Goal: Transaction & Acquisition: Obtain resource

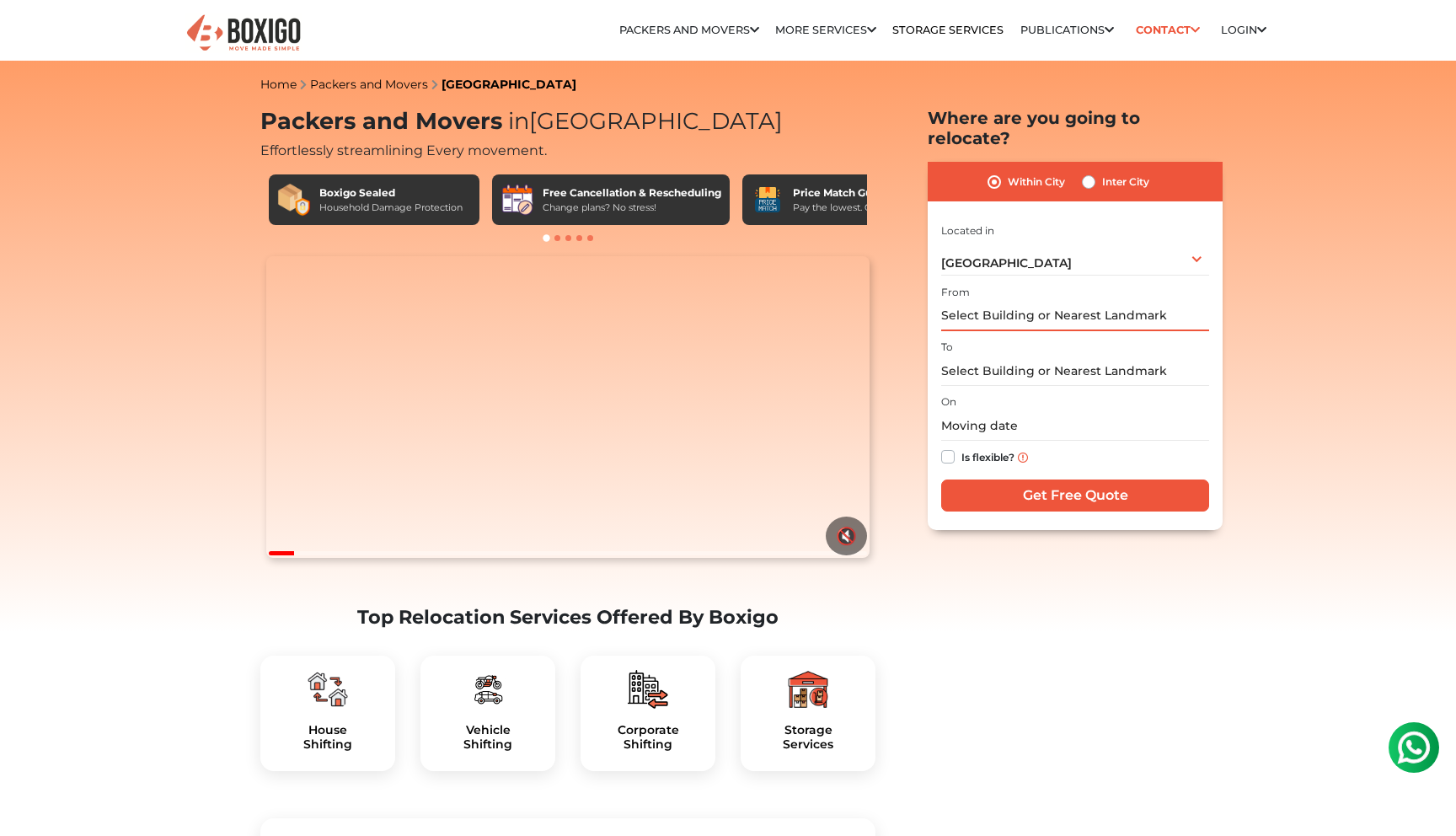
click at [981, 302] on input "text" at bounding box center [1075, 317] width 268 height 30
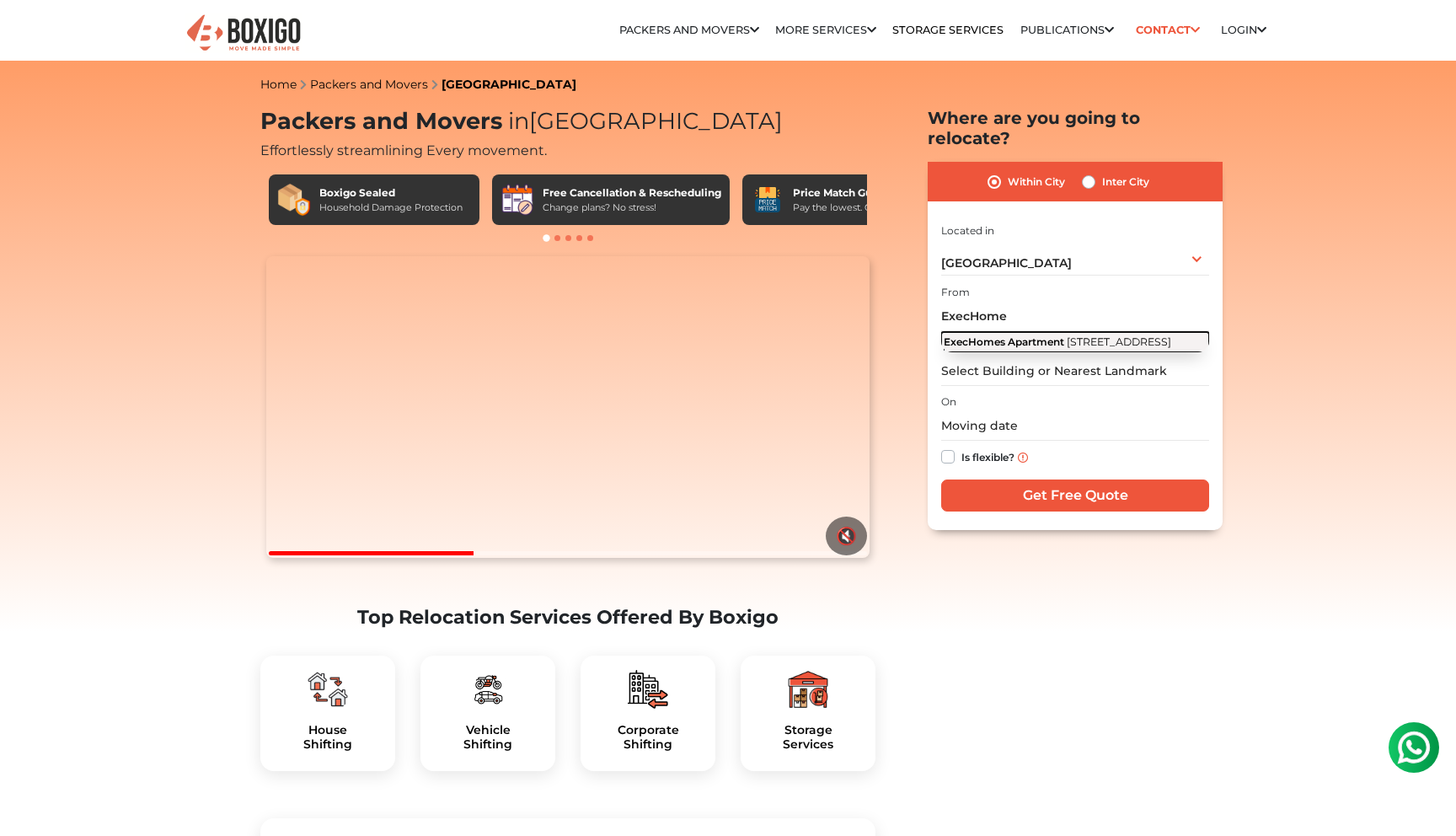
click at [1067, 336] on span "[STREET_ADDRESS]" at bounding box center [1119, 342] width 104 height 13
type input "ExecHomes Apartment, [STREET_ADDRESS]"
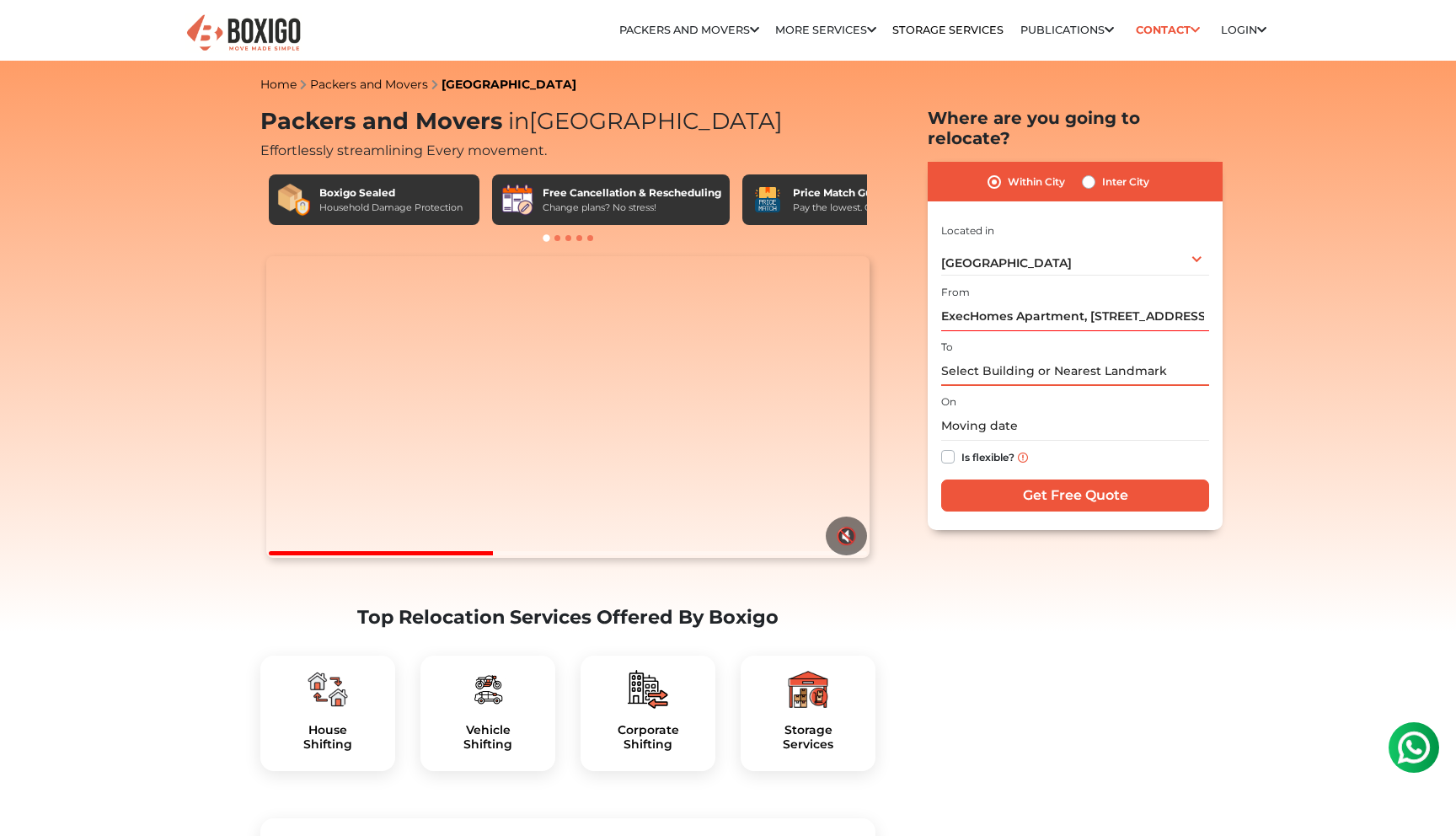
click at [1002, 357] on input "text" at bounding box center [1075, 372] width 268 height 30
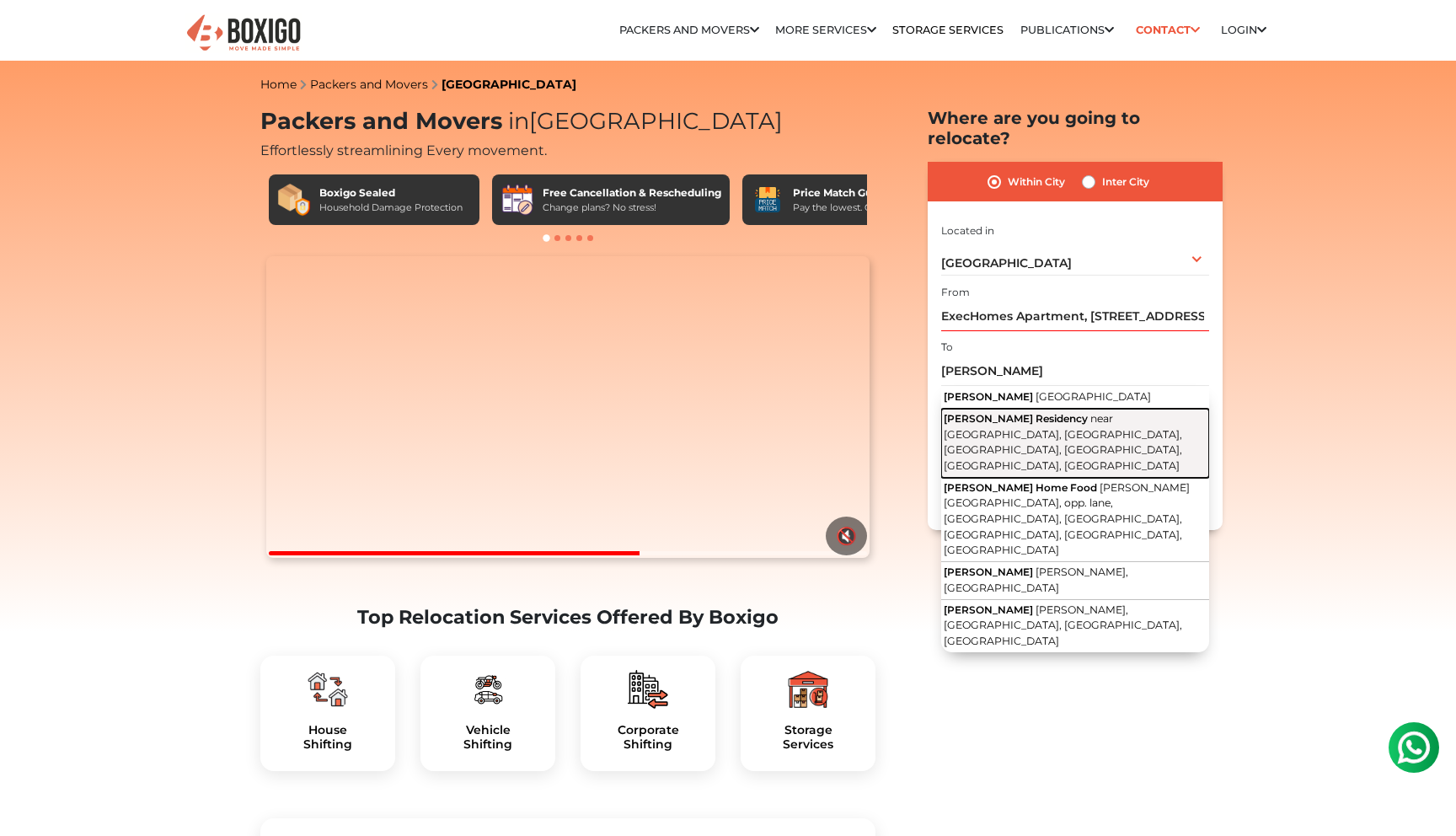
click at [1004, 412] on span "near [GEOGRAPHIC_DATA], [GEOGRAPHIC_DATA], [GEOGRAPHIC_DATA], [GEOGRAPHIC_DATA]…" at bounding box center [1063, 442] width 239 height 60
type input "[PERSON_NAME] Residency, near [GEOGRAPHIC_DATA], [GEOGRAPHIC_DATA], [GEOGRAPHIC…"
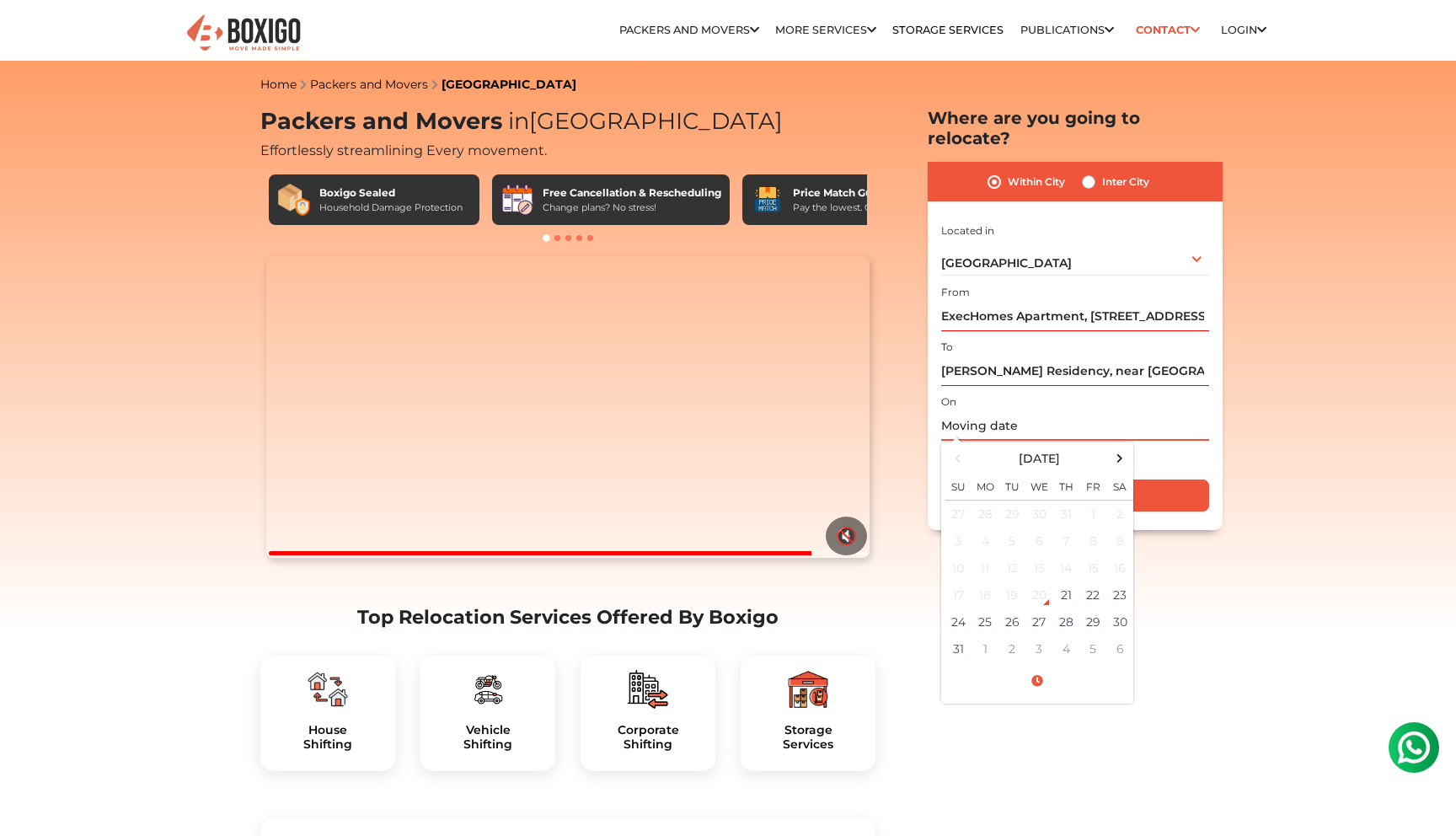
click at [1005, 411] on input "text" at bounding box center [1075, 426] width 268 height 30
click at [1085, 609] on td "29" at bounding box center [1092, 622] width 27 height 27
type input "08/29/2025 12:00 AM"
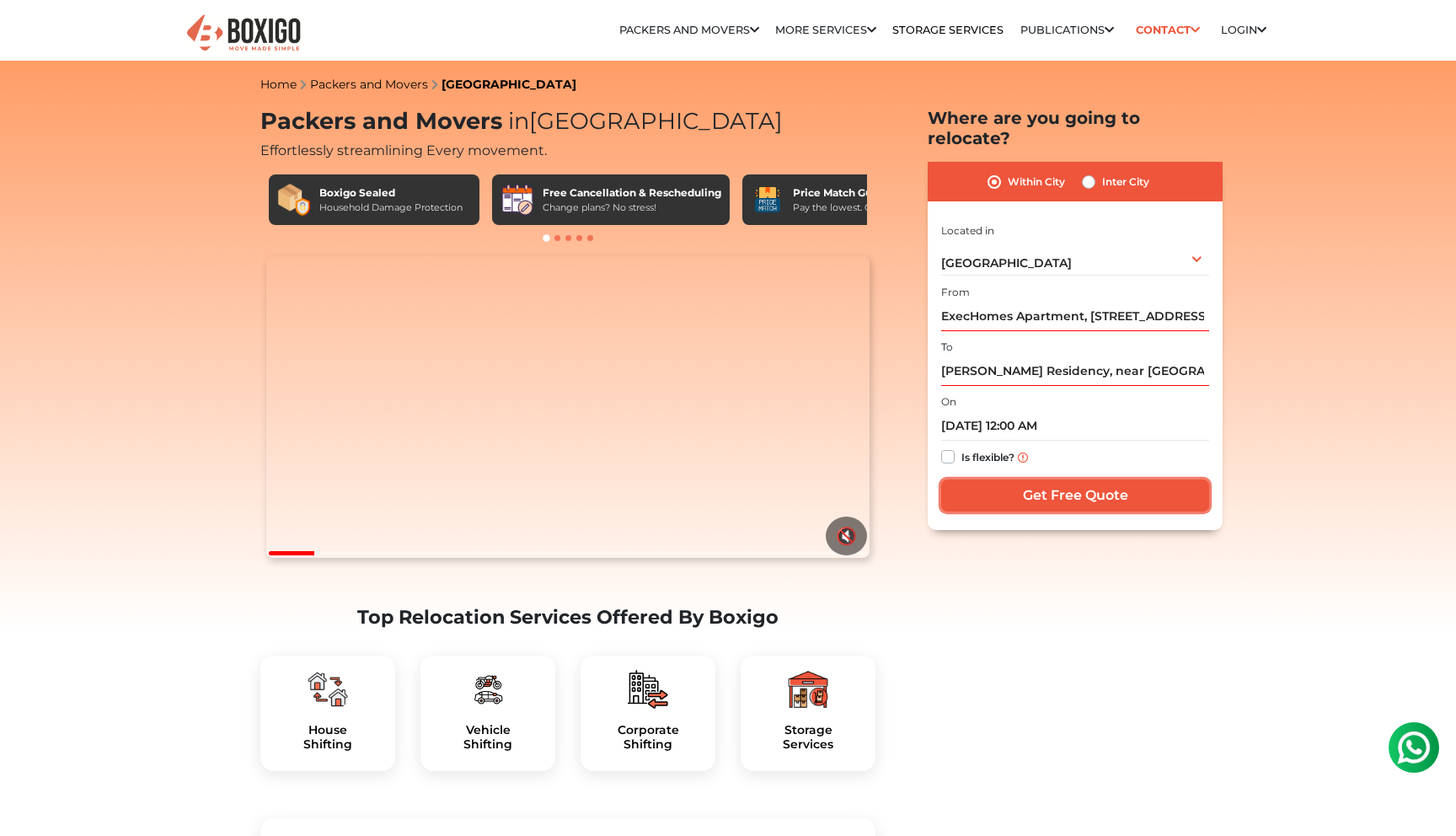
click at [1174, 480] on input "Get Free Quote" at bounding box center [1075, 496] width 268 height 32
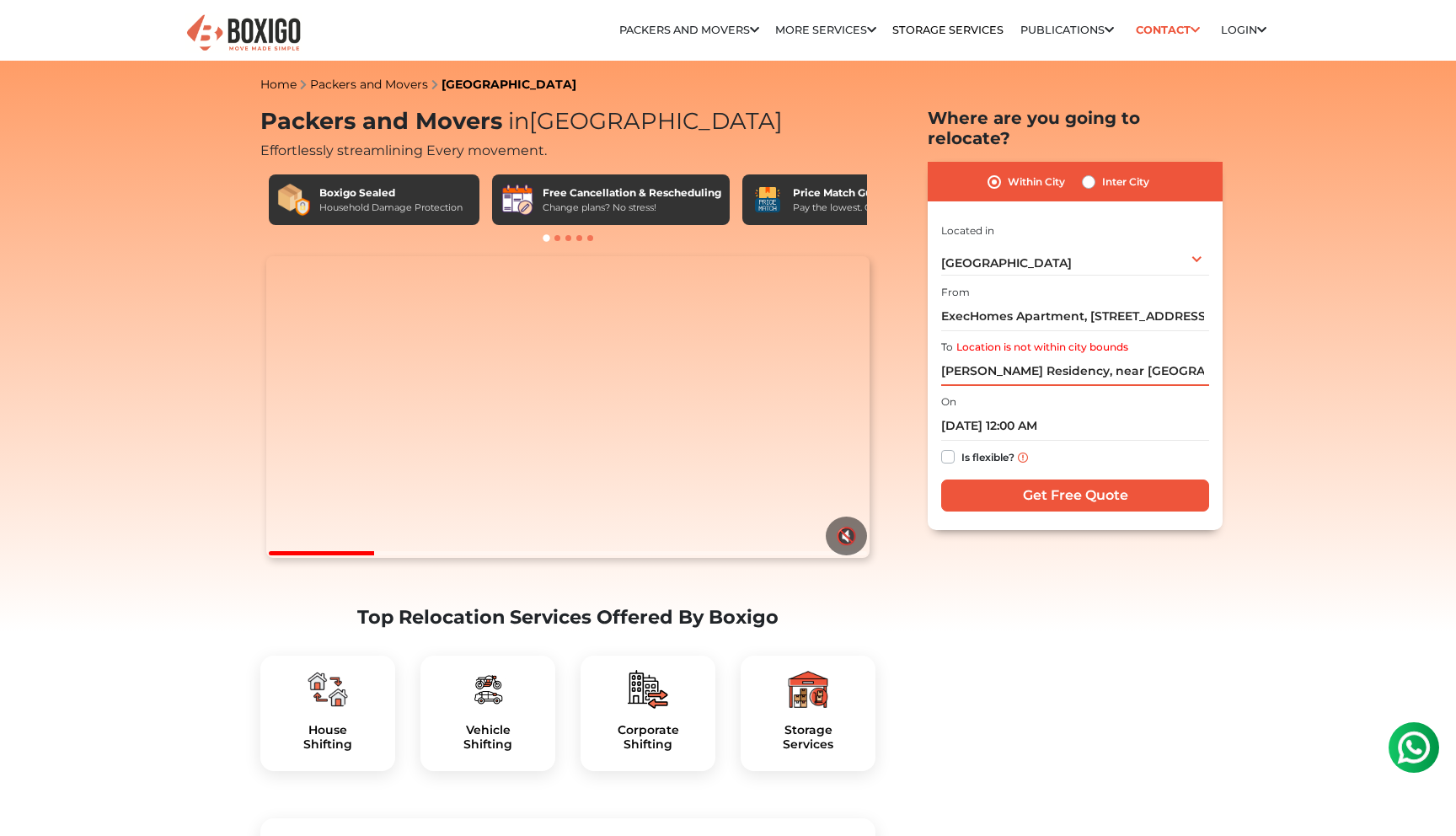
click at [1052, 357] on input "Savla's Residency, near Euro Kids School, Arunodaya Colony, Jaihind Enclave, Ma…" at bounding box center [1075, 372] width 268 height 30
click at [1104, 172] on label "Inter City" at bounding box center [1125, 181] width 47 height 20
click at [1096, 172] on input "Inter City" at bounding box center [1089, 180] width 14 height 16
radio input "true"
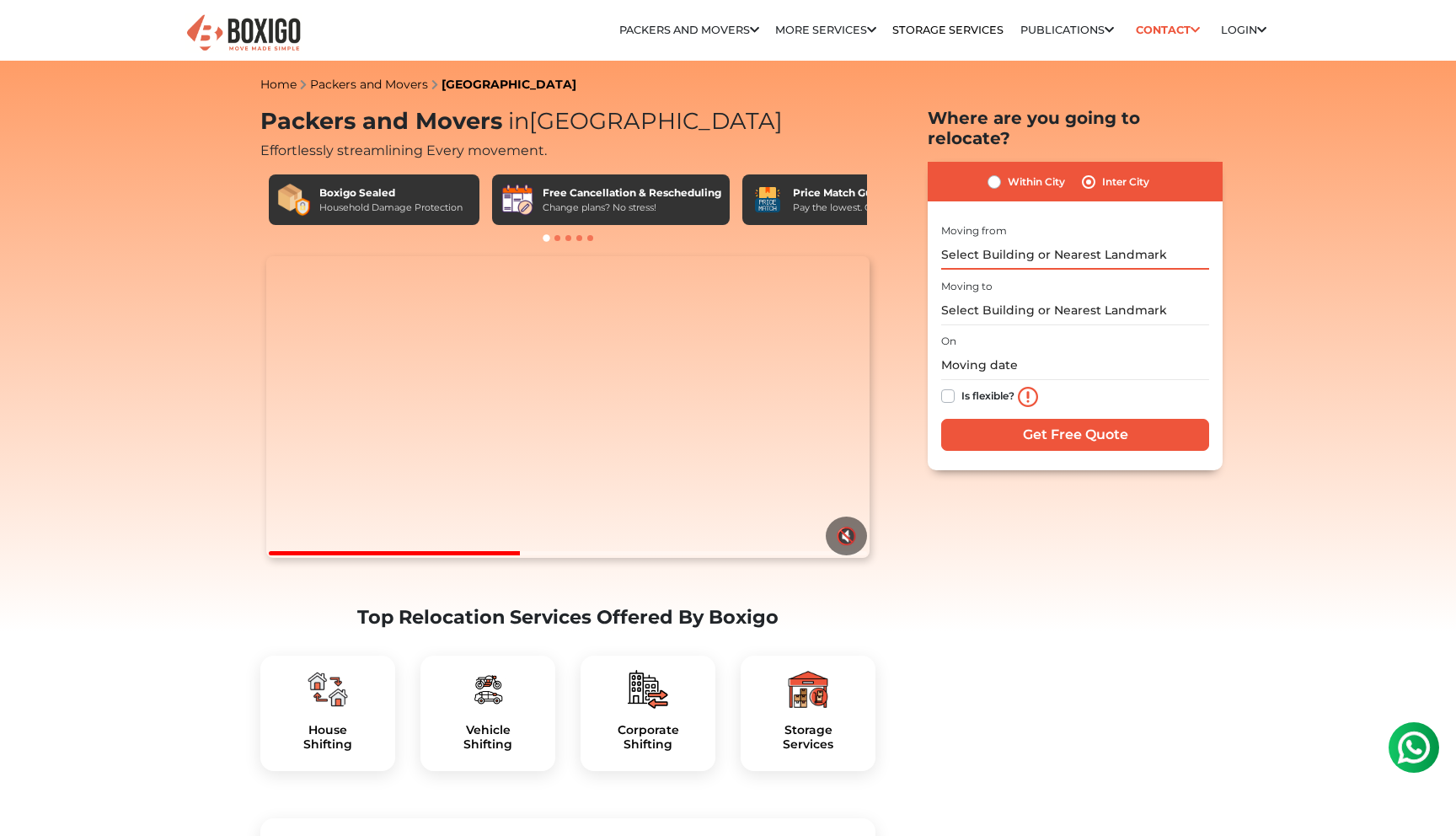
click at [1014, 240] on input "text" at bounding box center [1075, 255] width 268 height 30
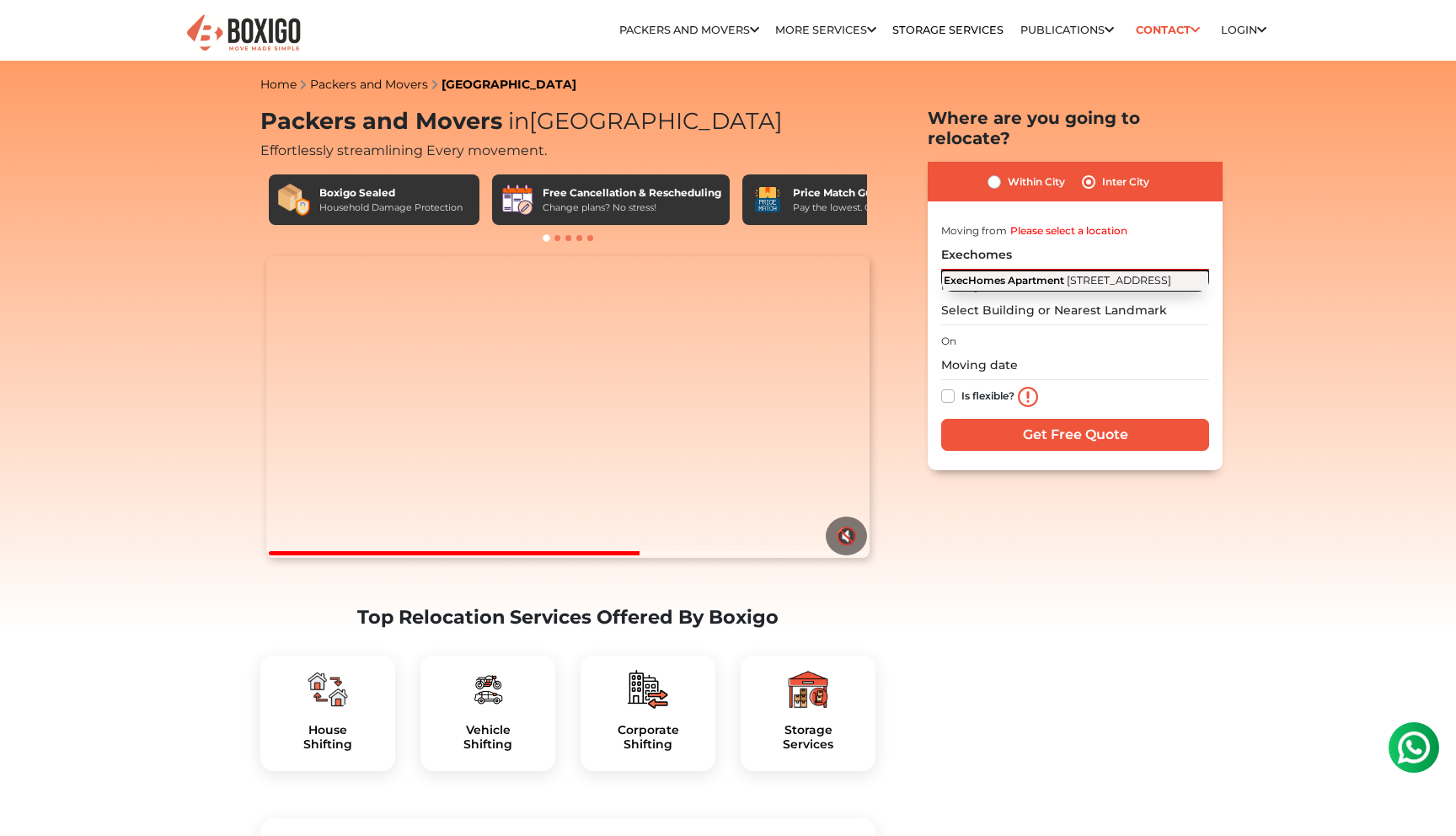
click at [1030, 274] on span "ExecHomes Apartment" at bounding box center [1004, 280] width 121 height 13
type input "ExecHomes Apartment, [STREET_ADDRESS]"
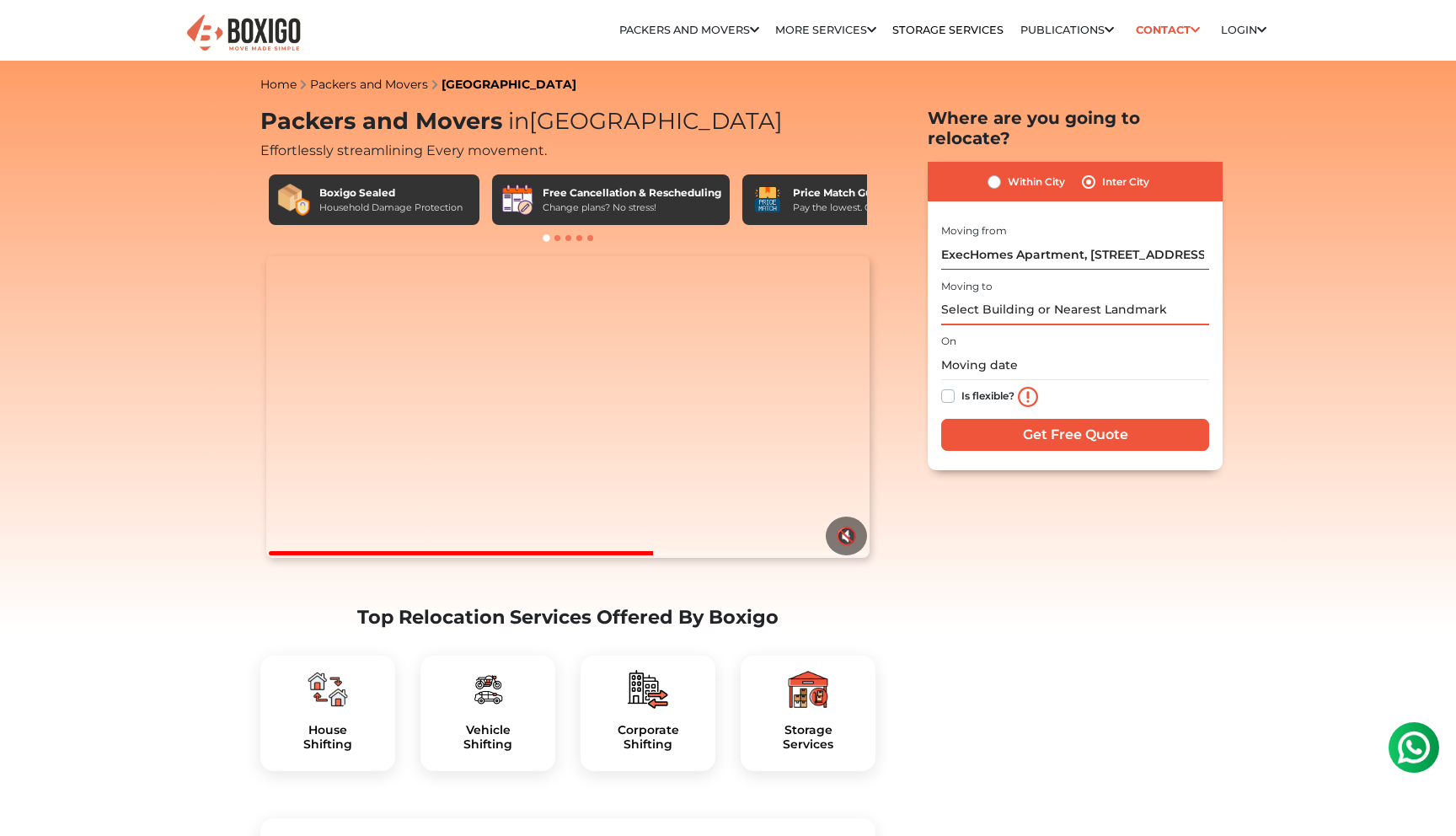
click at [989, 296] on input "text" at bounding box center [1075, 311] width 268 height 30
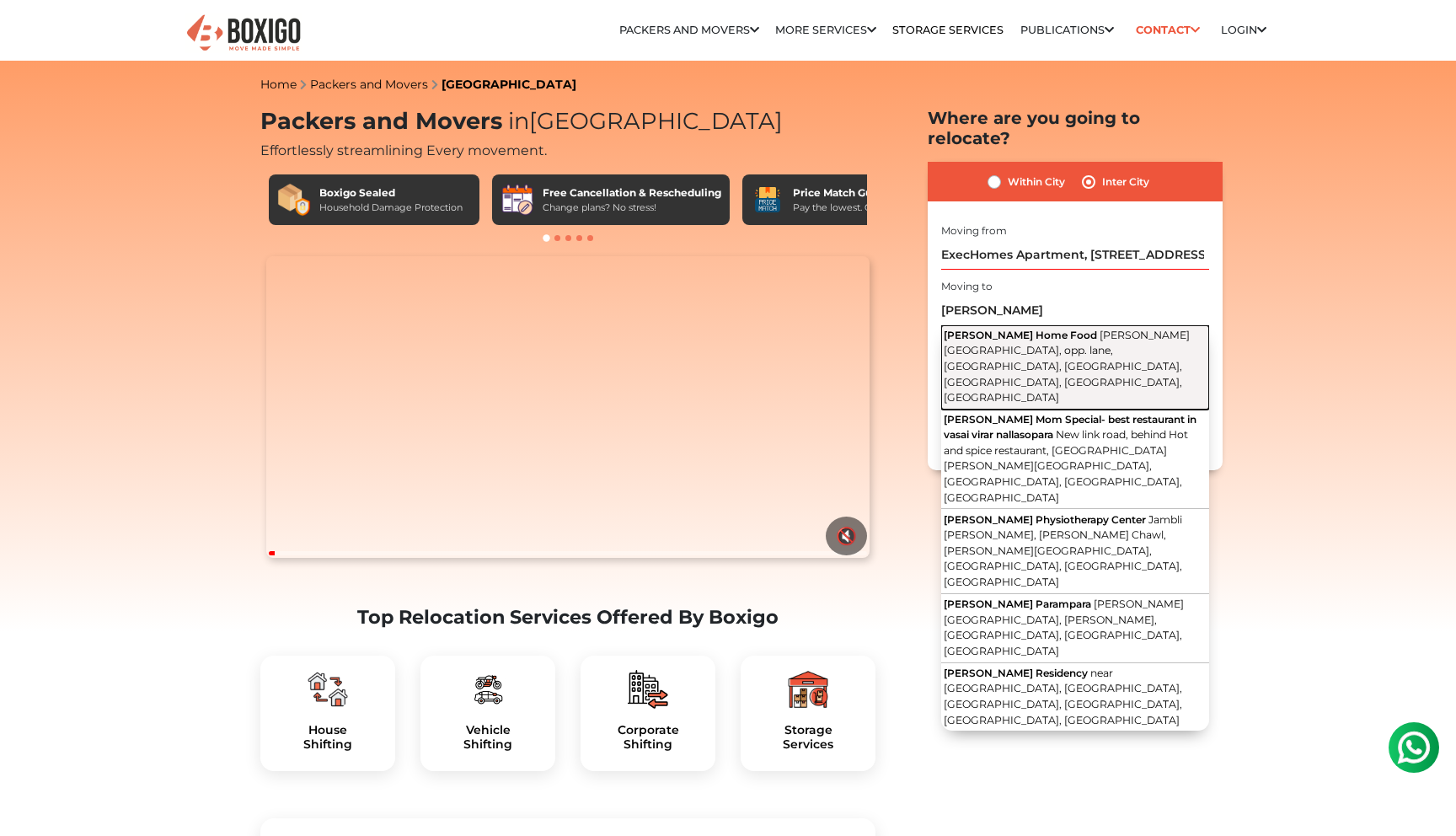
click at [994, 329] on span "[PERSON_NAME][GEOGRAPHIC_DATA], opp. lane, [GEOGRAPHIC_DATA], [GEOGRAPHIC_DATA]…" at bounding box center [1067, 366] width 246 height 75
type input "[PERSON_NAME] Home Food, [PERSON_NAME][GEOGRAPHIC_DATA], opp. lane, [GEOGRAPHIC…"
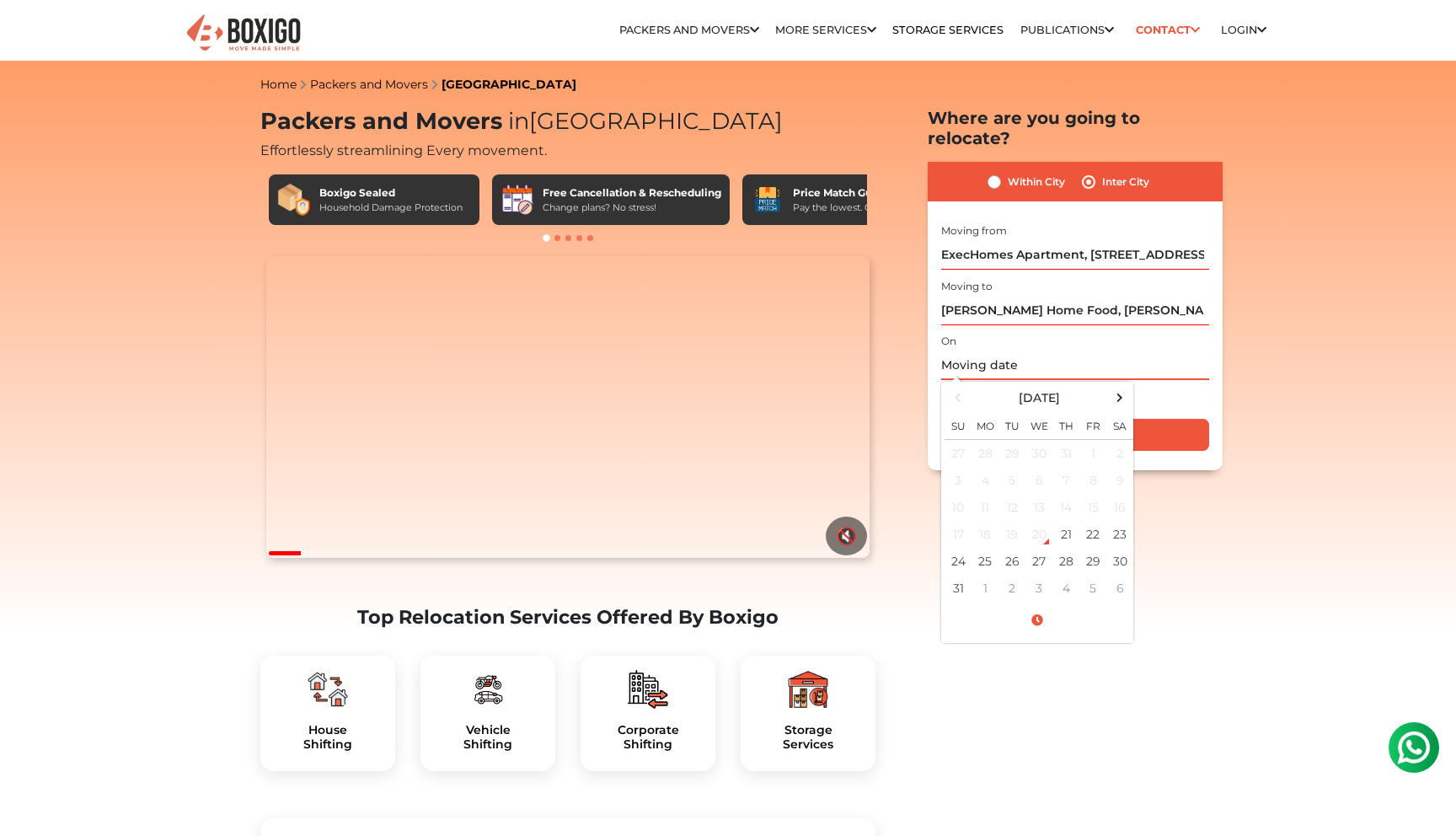
click at [994, 351] on input "text" at bounding box center [1075, 365] width 268 height 30
click at [1093, 548] on td "29" at bounding box center [1092, 561] width 27 height 27
type input "08/29/2025 12:00 AM"
click at [1161, 419] on input "Get Free Quote" at bounding box center [1075, 435] width 268 height 32
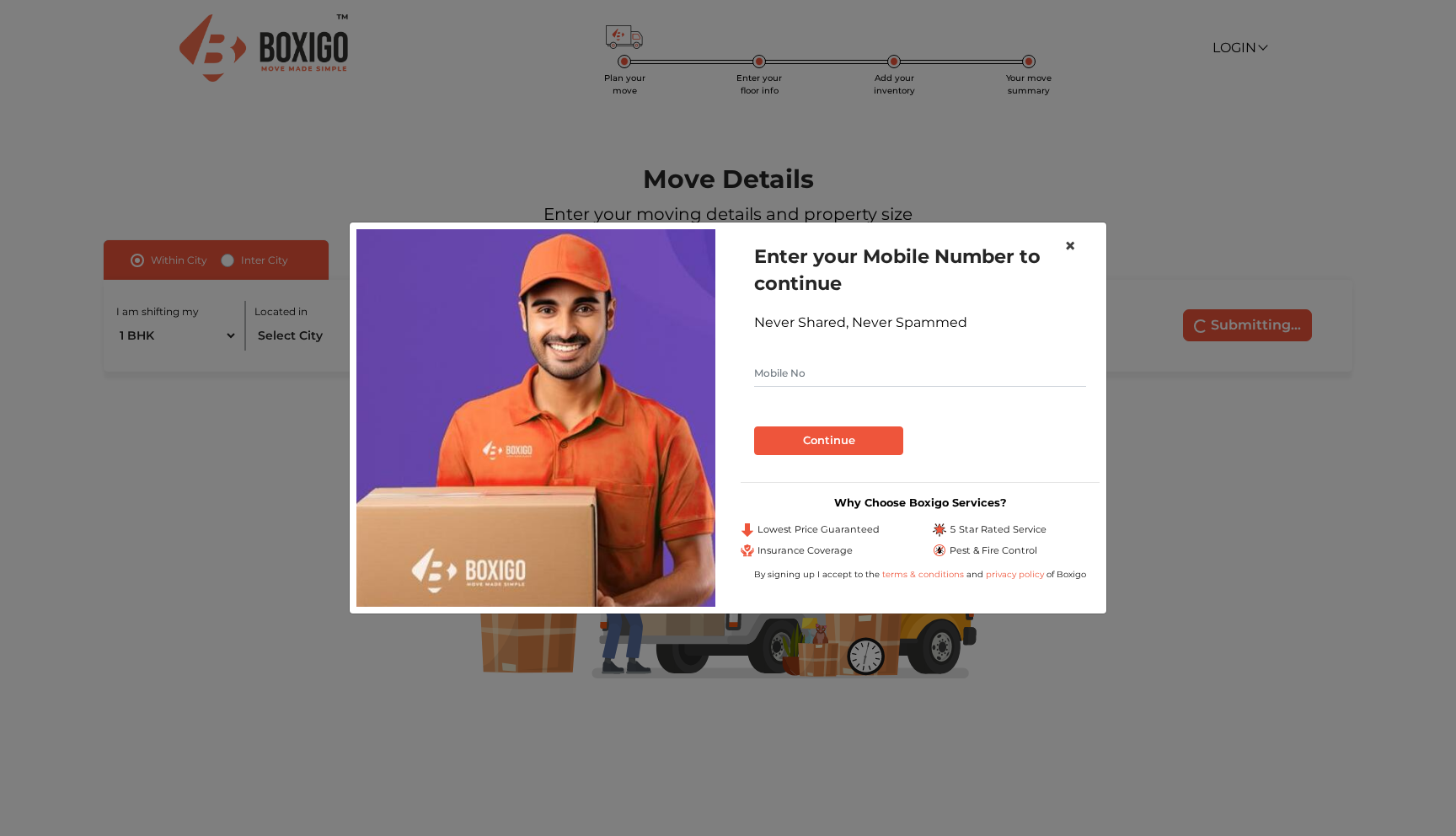
click at [1070, 236] on span "×" at bounding box center [1071, 246] width 12 height 24
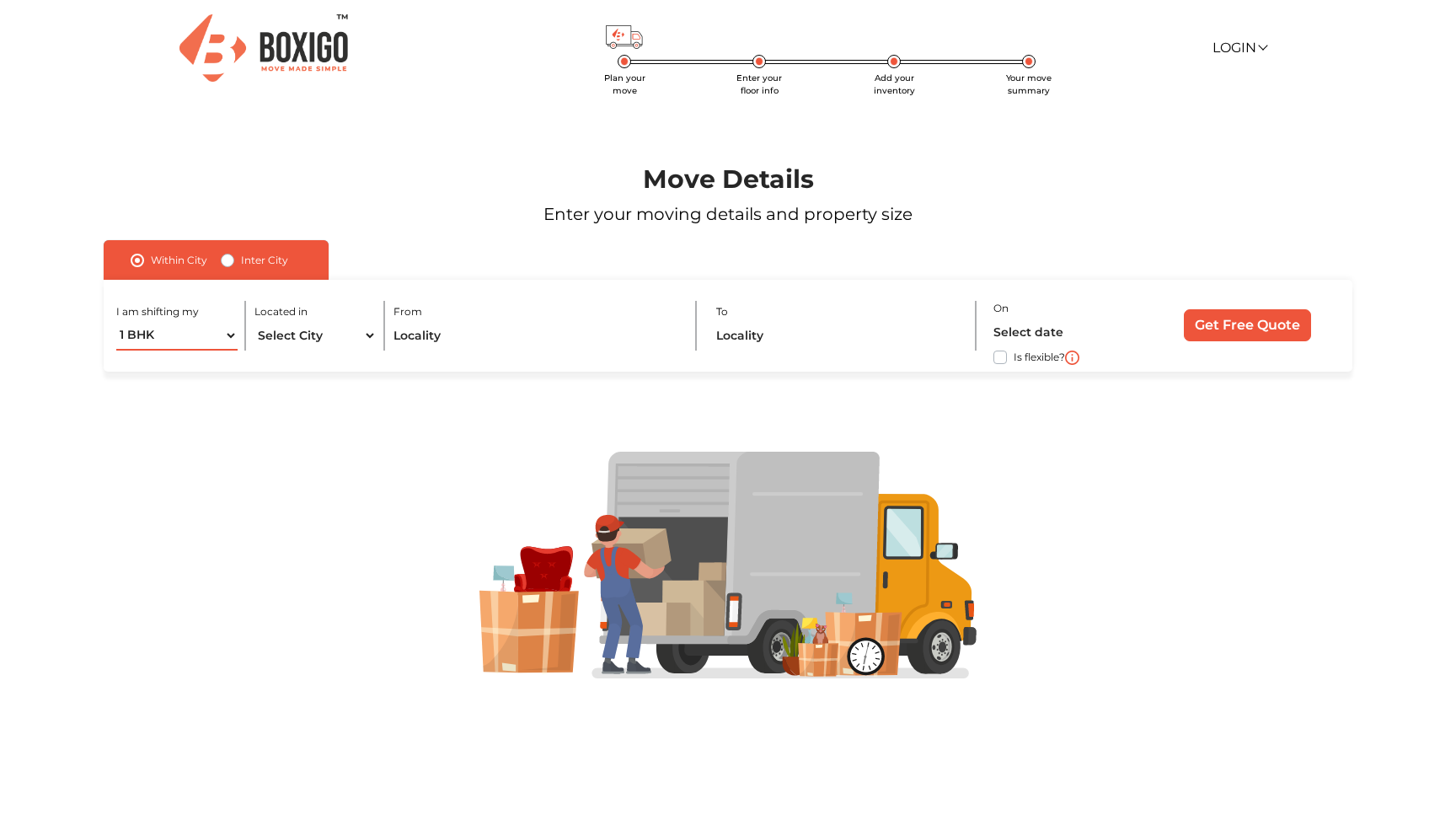
click at [217, 335] on select "1 BHK 2 BHK 3 BHK 3 + BHK FEW ITEMS" at bounding box center [177, 336] width 121 height 30
select select "FEW ITEMS"
click at [116, 321] on select "1 BHK 2 BHK 3 BHK 3 + BHK FEW ITEMS" at bounding box center [177, 336] width 121 height 30
click at [334, 341] on select "Select City [GEOGRAPHIC_DATA] [GEOGRAPHIC_DATA] [GEOGRAPHIC_DATA] [GEOGRAPHIC_D…" at bounding box center [315, 336] width 121 height 30
select select "[GEOGRAPHIC_DATA]"
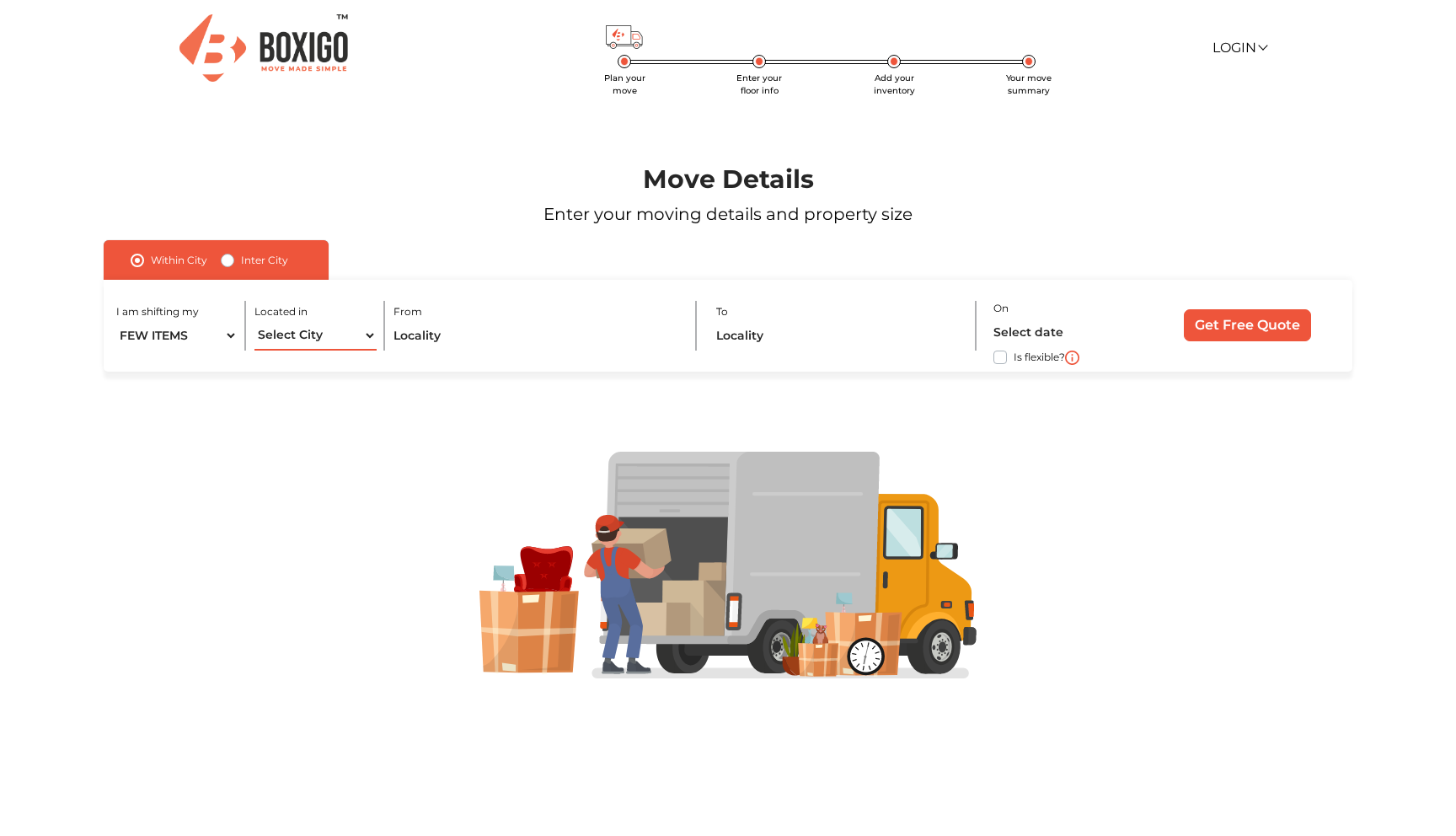
click at [254, 321] on select "Select City [GEOGRAPHIC_DATA] [GEOGRAPHIC_DATA] [GEOGRAPHIC_DATA] [GEOGRAPHIC_D…" at bounding box center [315, 336] width 121 height 30
click at [427, 340] on input "text" at bounding box center [536, 336] width 285 height 30
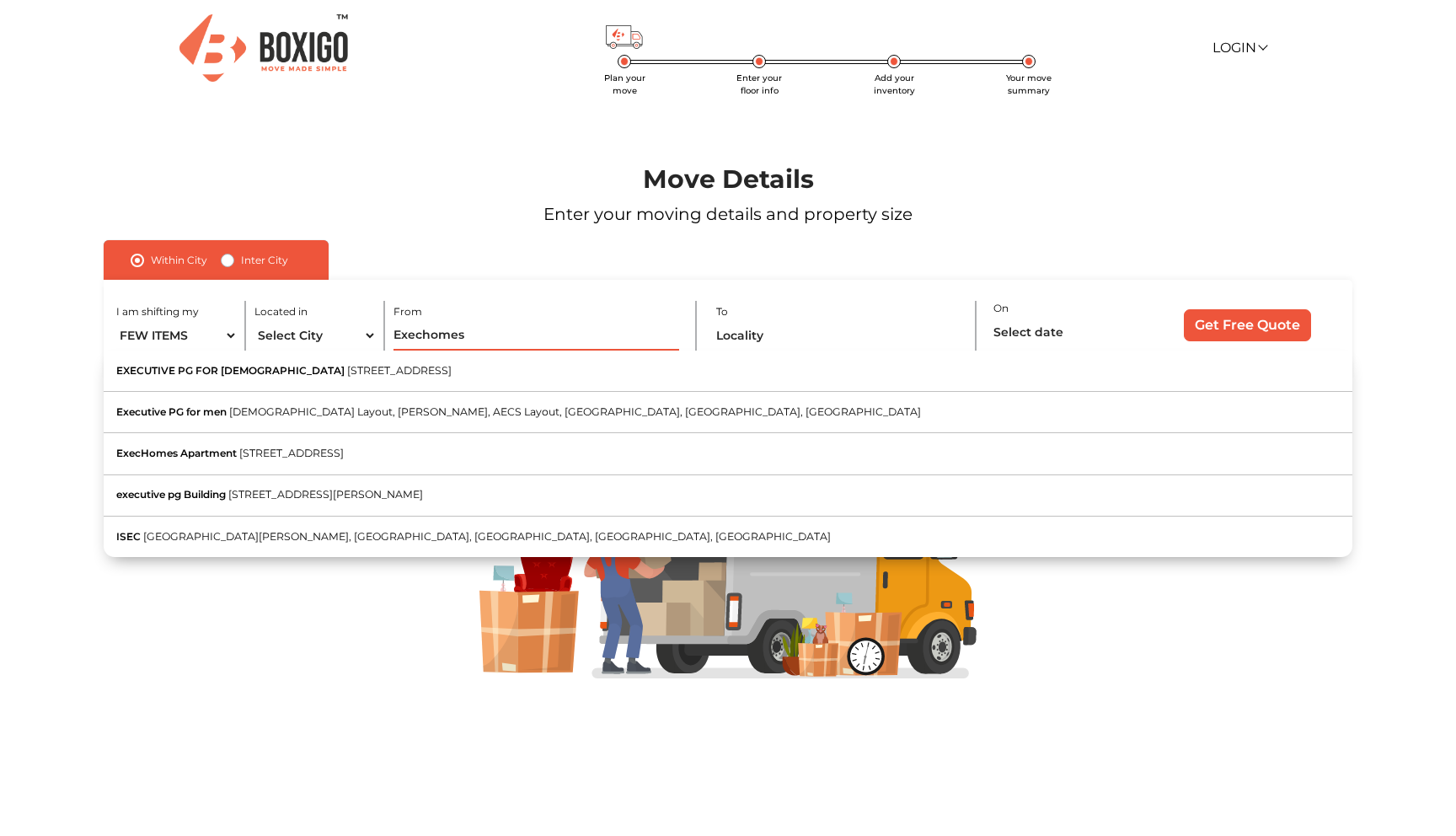
type input "Exechomes"
click at [257, 270] on label "Inter City" at bounding box center [265, 260] width 47 height 20
click at [234, 267] on input "Inter City" at bounding box center [227, 258] width 14 height 16
radio input "true"
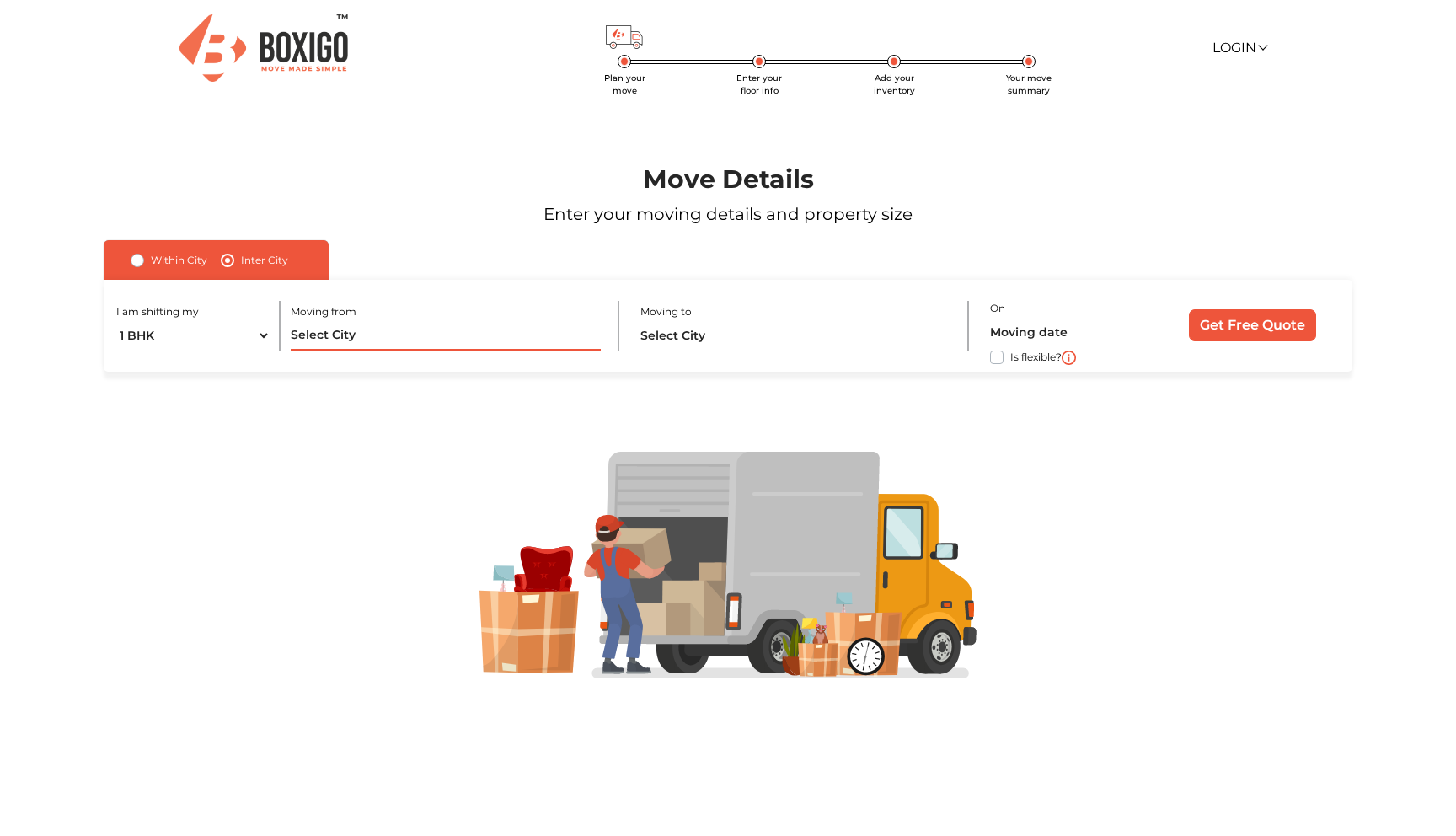
click at [333, 347] on input "text" at bounding box center [445, 336] width 309 height 30
click at [237, 326] on select "1 BHK 2 BHK 3 BHK 3 + BHK FEW ITEMS" at bounding box center [193, 336] width 154 height 30
select select "FEW ITEMS"
click at [116, 321] on select "1 BHK 2 BHK 3 BHK 3 + BHK FEW ITEMS" at bounding box center [193, 336] width 154 height 30
click at [371, 339] on input "text" at bounding box center [445, 336] width 309 height 30
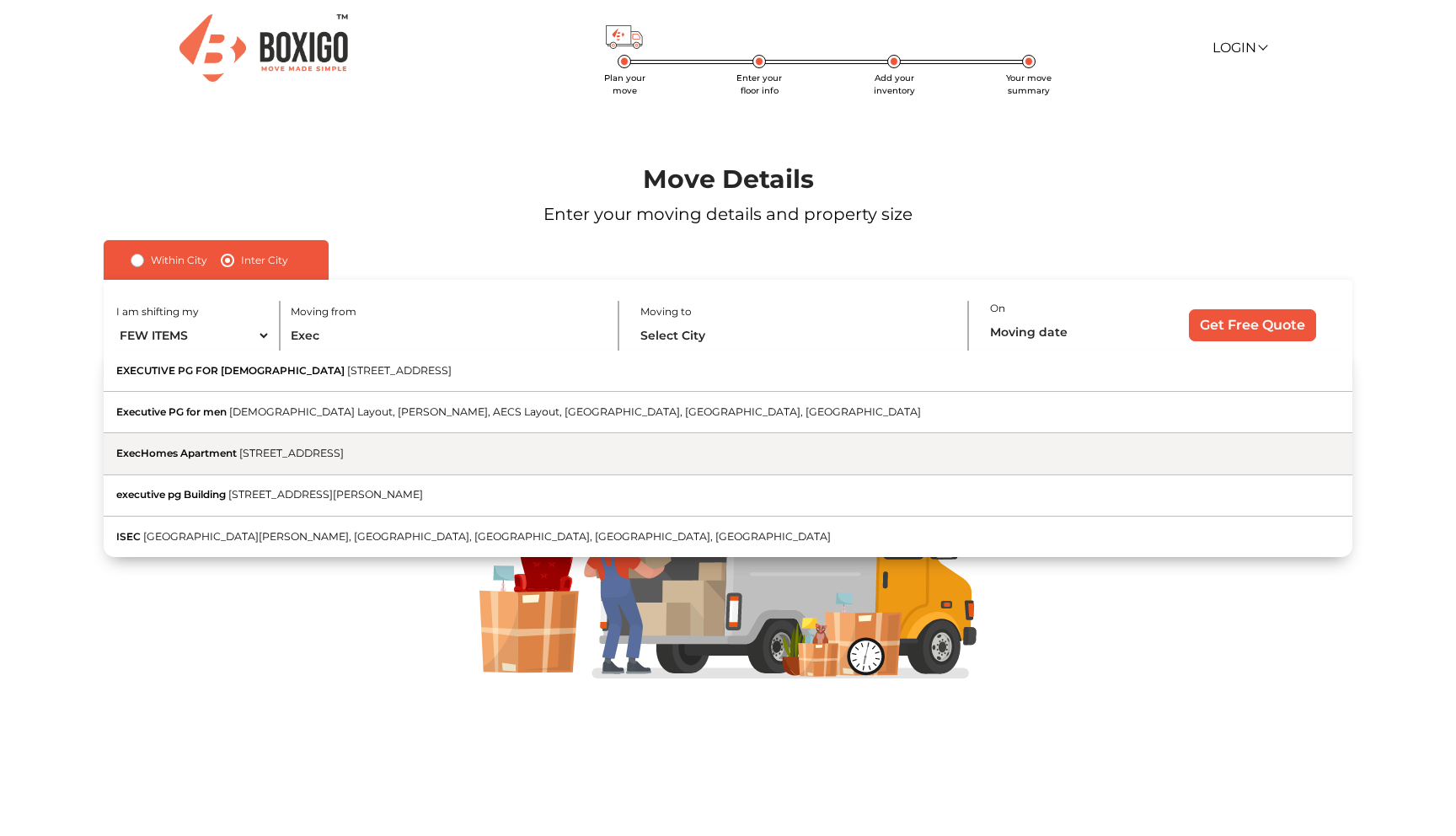
click at [315, 456] on span "[STREET_ADDRESS]" at bounding box center [292, 453] width 104 height 13
type input "ExecHomes Apartment, [STREET_ADDRESS]"
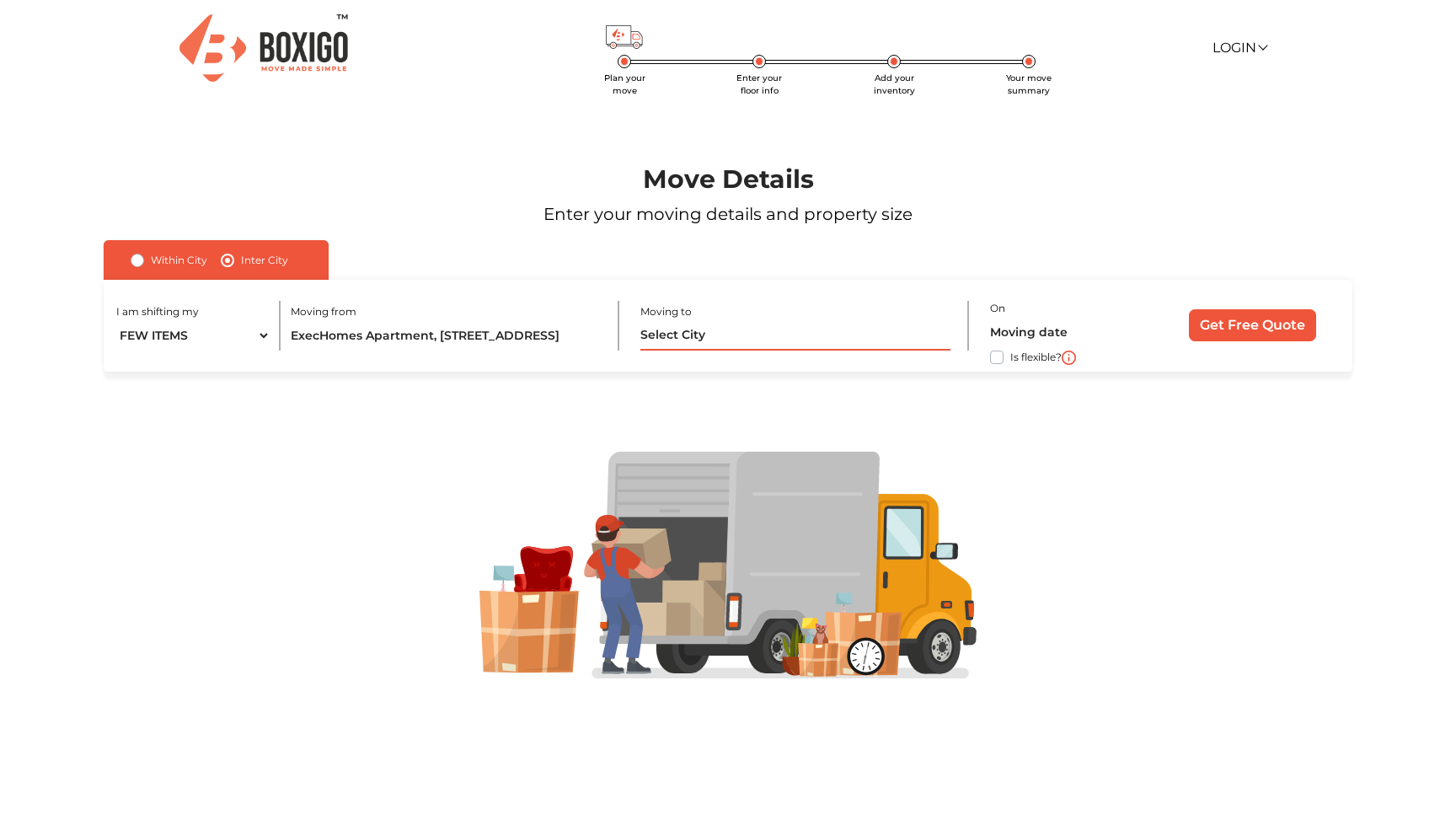
click at [713, 330] on input "text" at bounding box center [795, 336] width 309 height 30
type input "D"
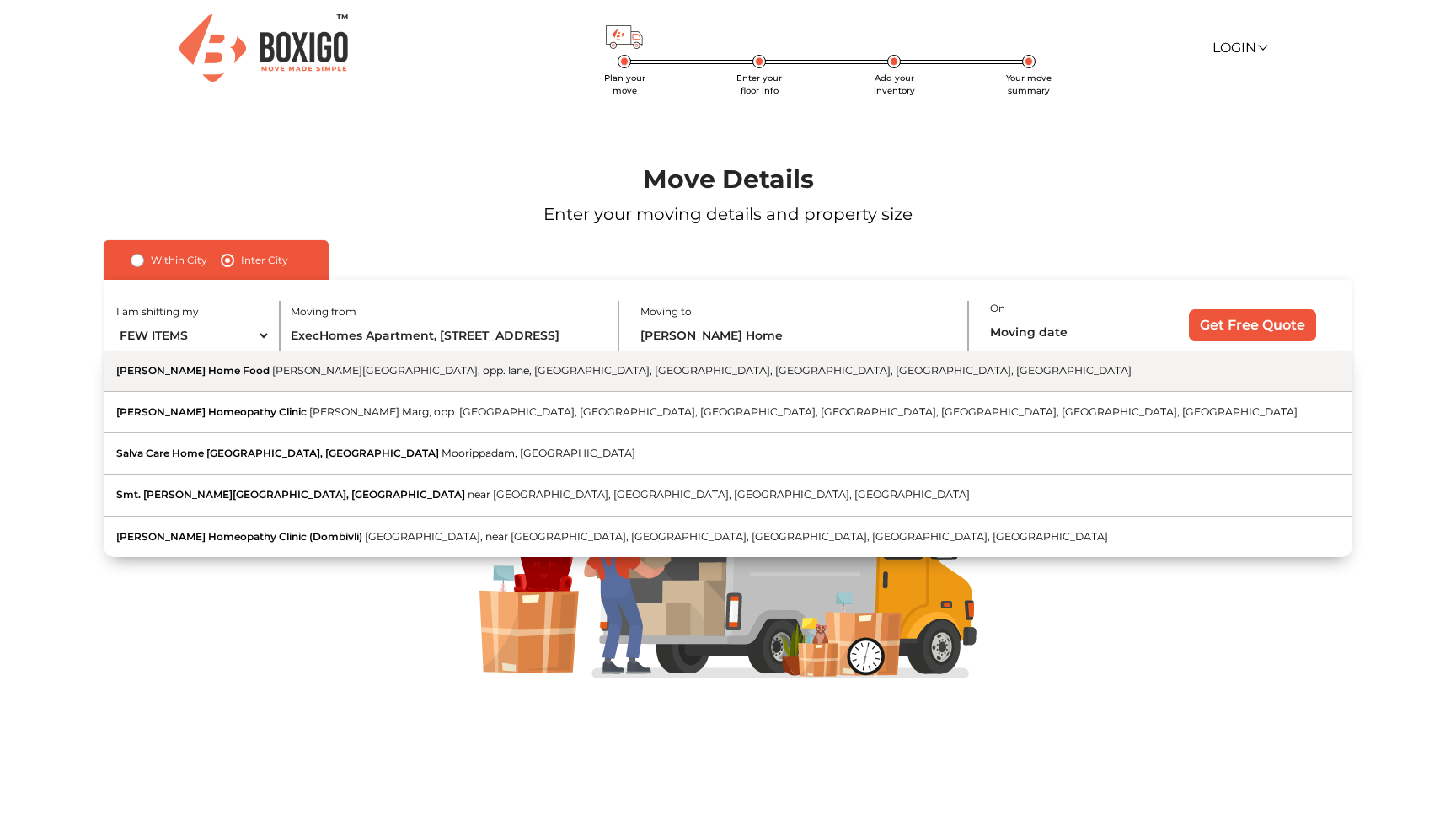
click at [272, 372] on span "[PERSON_NAME][GEOGRAPHIC_DATA], opp. lane, [GEOGRAPHIC_DATA], [GEOGRAPHIC_DATA]…" at bounding box center [702, 371] width 860 height 13
type input "[PERSON_NAME] Home Food, [PERSON_NAME][GEOGRAPHIC_DATA], opp. lane, [GEOGRAPHIC…"
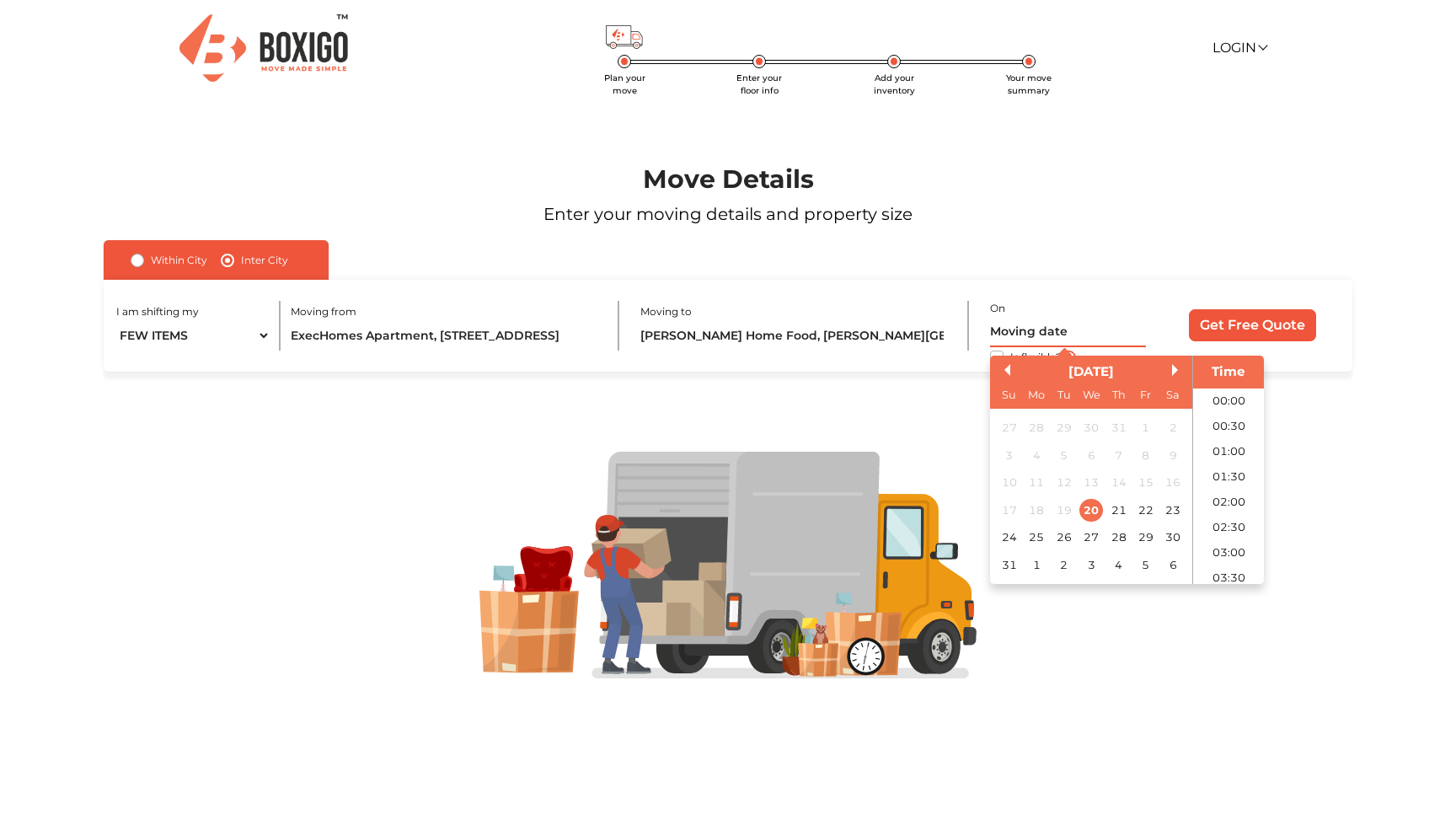
click at [1045, 340] on input "text" at bounding box center [1068, 332] width 156 height 30
click at [1147, 541] on div "29" at bounding box center [1145, 537] width 23 height 23
type input "[DATE] 12:00 AM"
click at [1268, 328] on input "Get Free Quote" at bounding box center [1252, 325] width 128 height 32
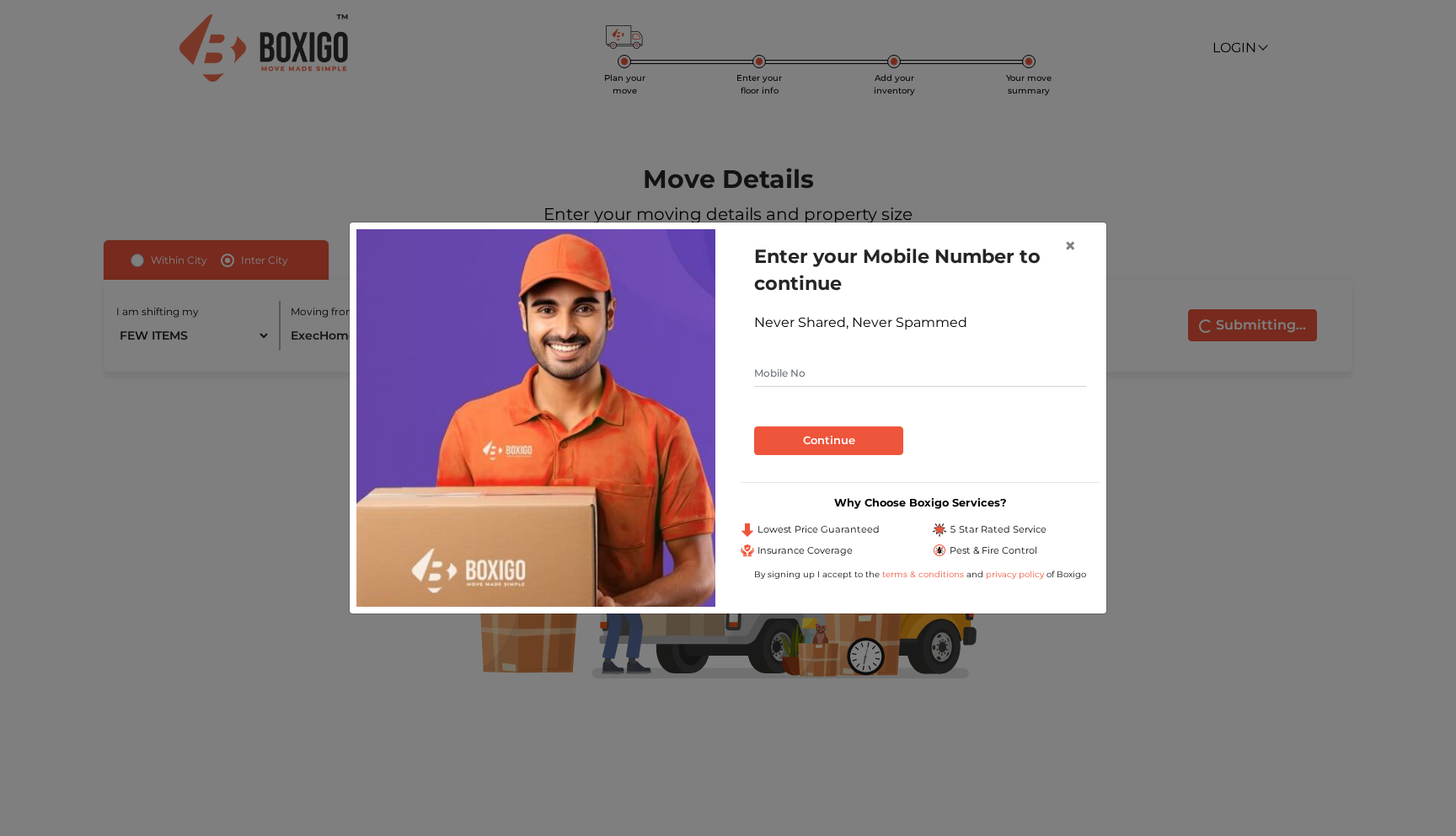
click at [842, 362] on input "text" at bounding box center [920, 373] width 332 height 27
type input "8200009188"
click at [754, 426] on button "Continue" at bounding box center [829, 440] width 149 height 29
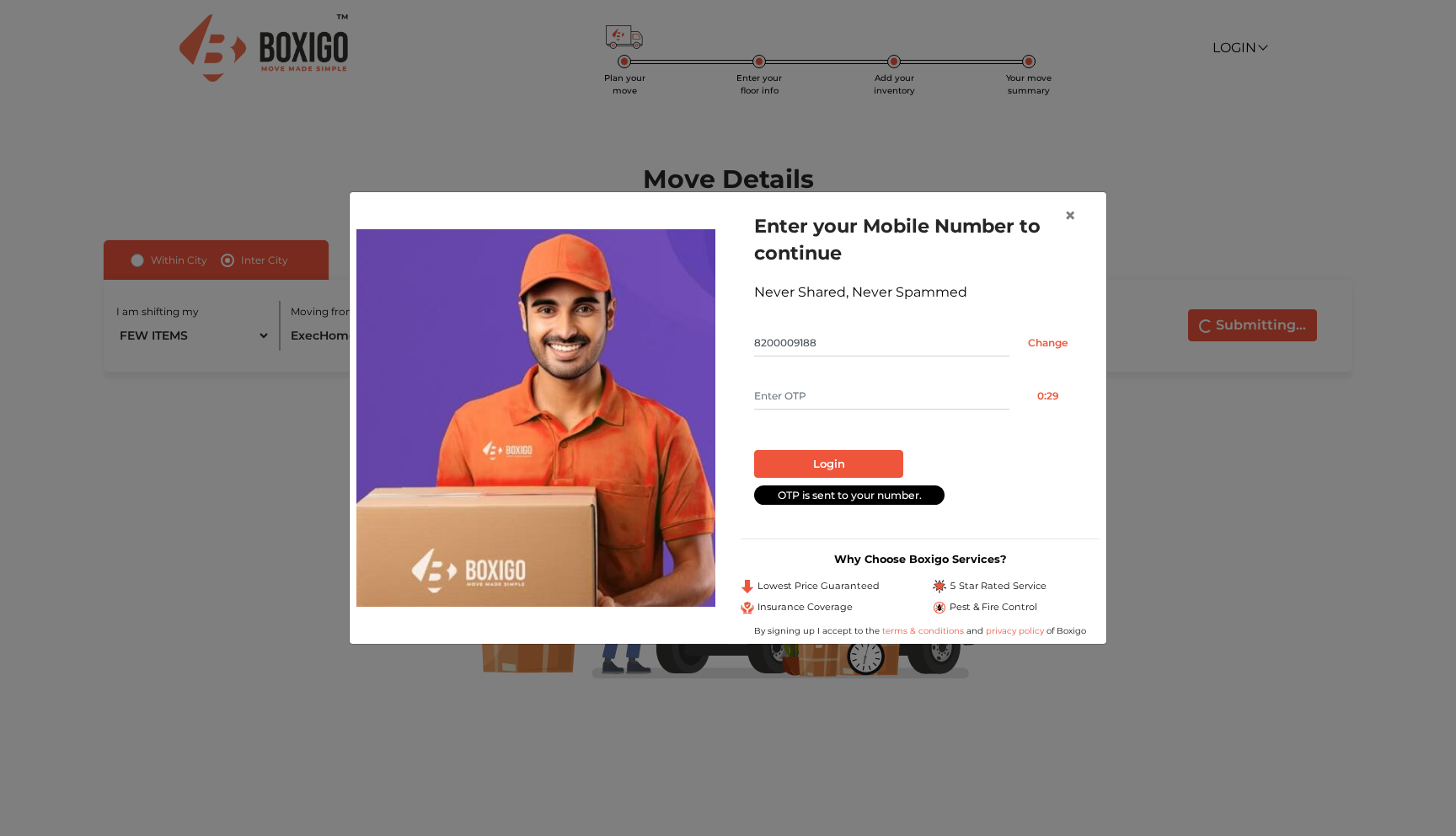
click at [848, 393] on input "text" at bounding box center [882, 396] width 255 height 27
click at [1039, 386] on button "Resend OTP" at bounding box center [1048, 396] width 76 height 27
click at [840, 403] on input "text" at bounding box center [882, 396] width 255 height 27
type input "9970"
click at [838, 466] on button "Login" at bounding box center [829, 464] width 149 height 29
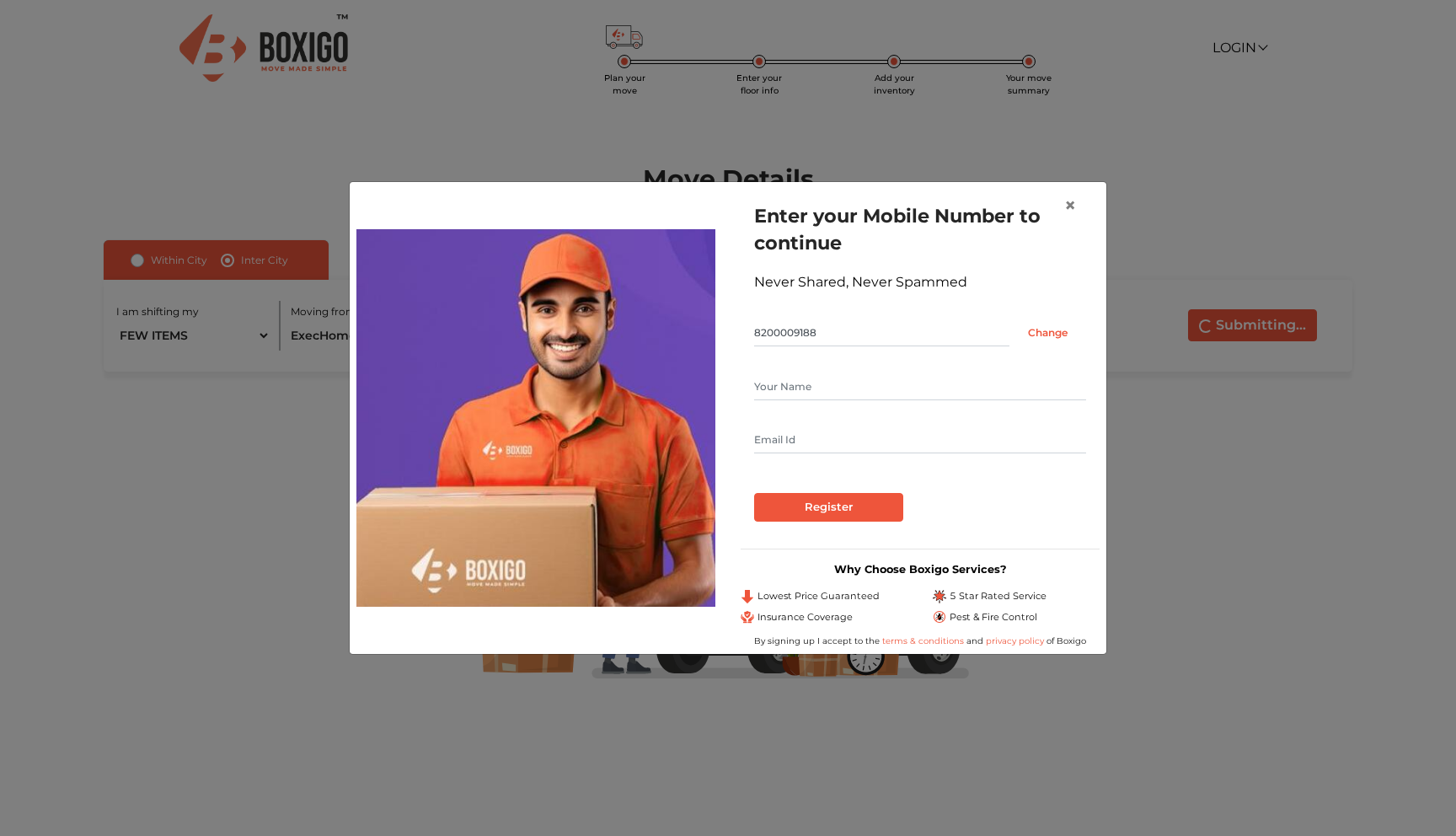
click at [912, 374] on input "text" at bounding box center [920, 386] width 332 height 27
type input "Aditya"
click at [867, 509] on input "Register" at bounding box center [829, 507] width 149 height 29
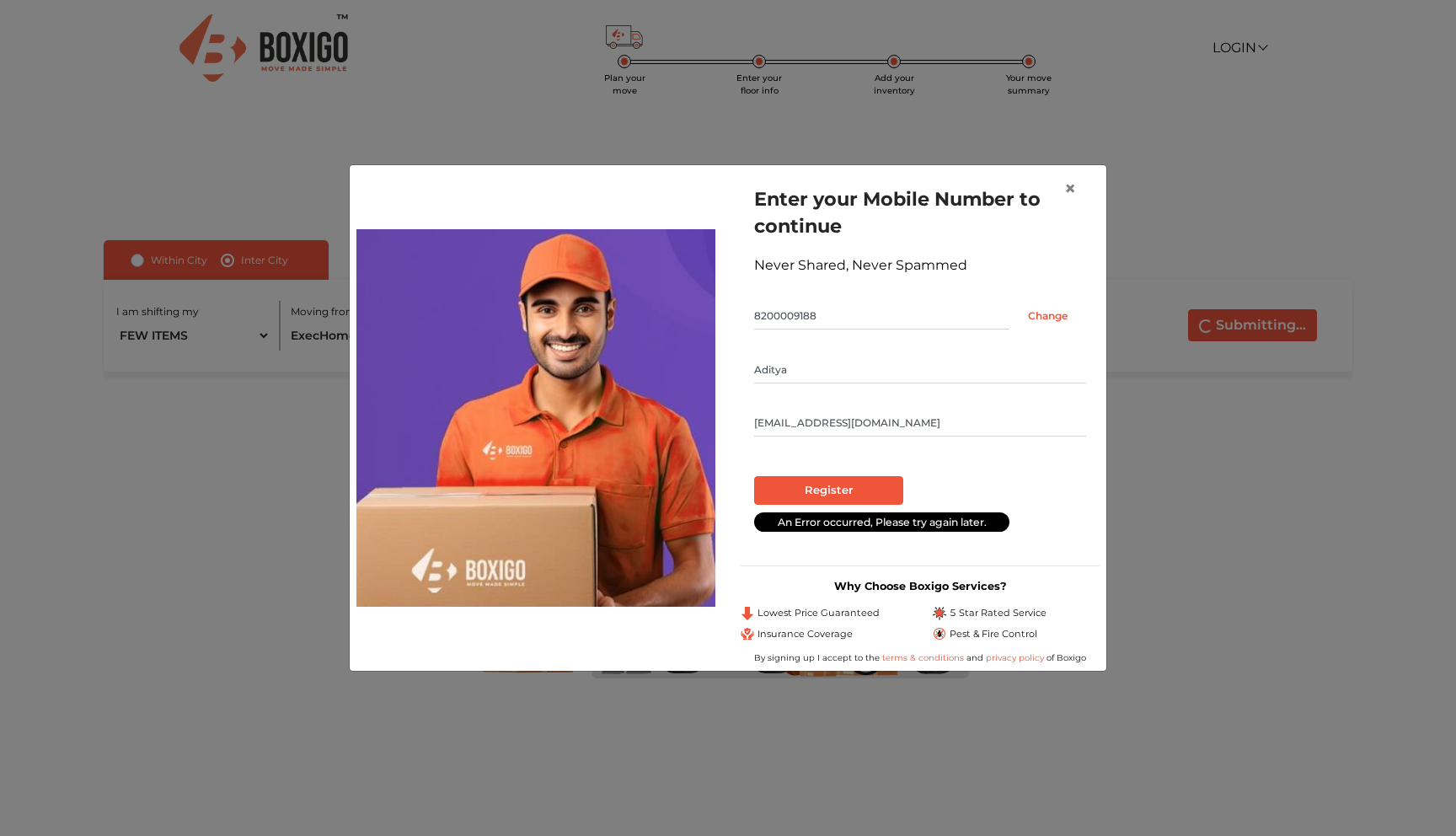
click at [842, 425] on input "[EMAIL_ADDRESS][DOMAIN_NAME]" at bounding box center [920, 423] width 332 height 27
type input "[EMAIL_ADDRESS][DOMAIN_NAME]"
click at [820, 491] on input "Register" at bounding box center [829, 490] width 149 height 29
click at [834, 491] on input "Register" at bounding box center [829, 490] width 149 height 29
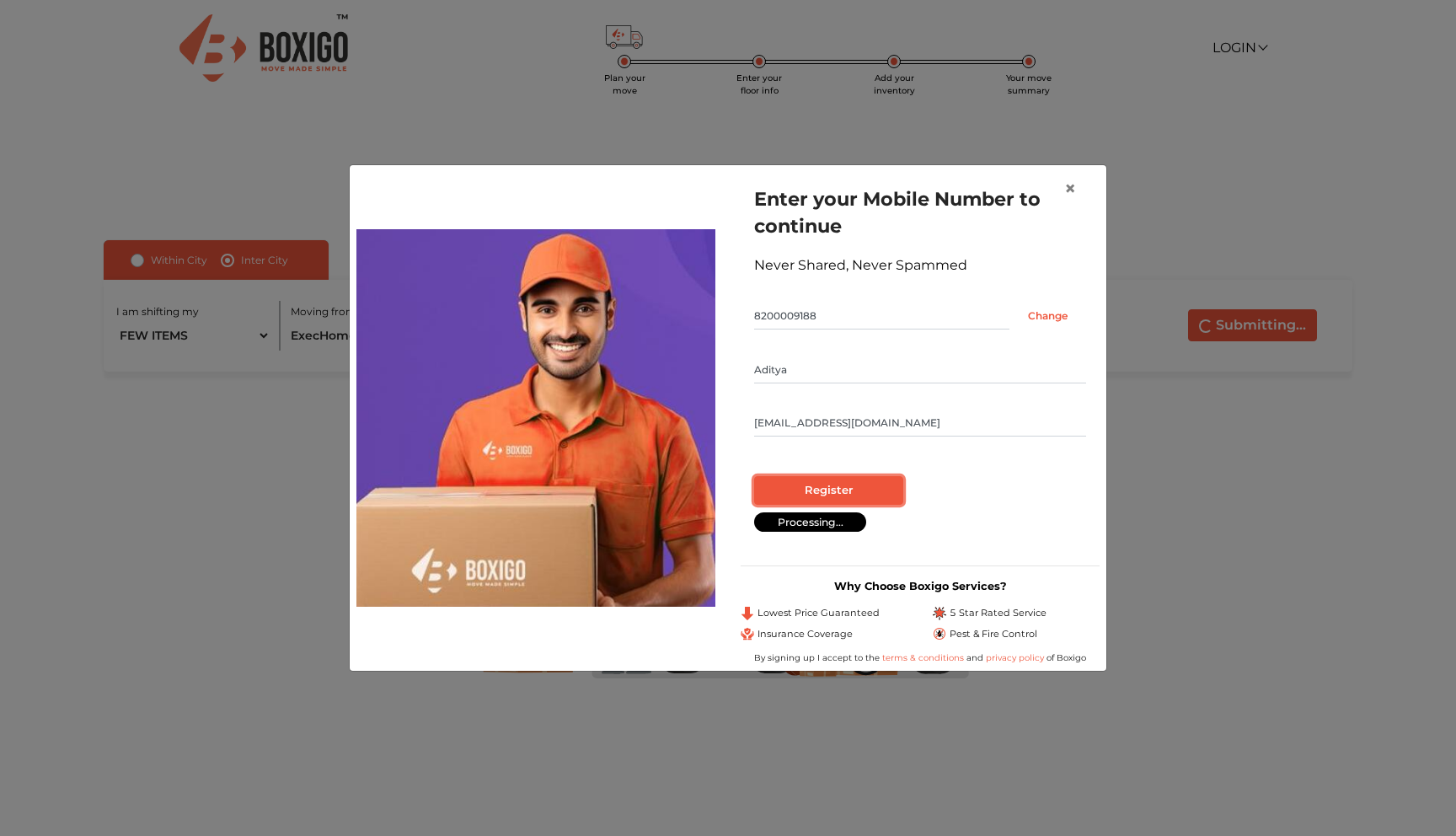
click at [834, 491] on input "Register" at bounding box center [829, 490] width 149 height 29
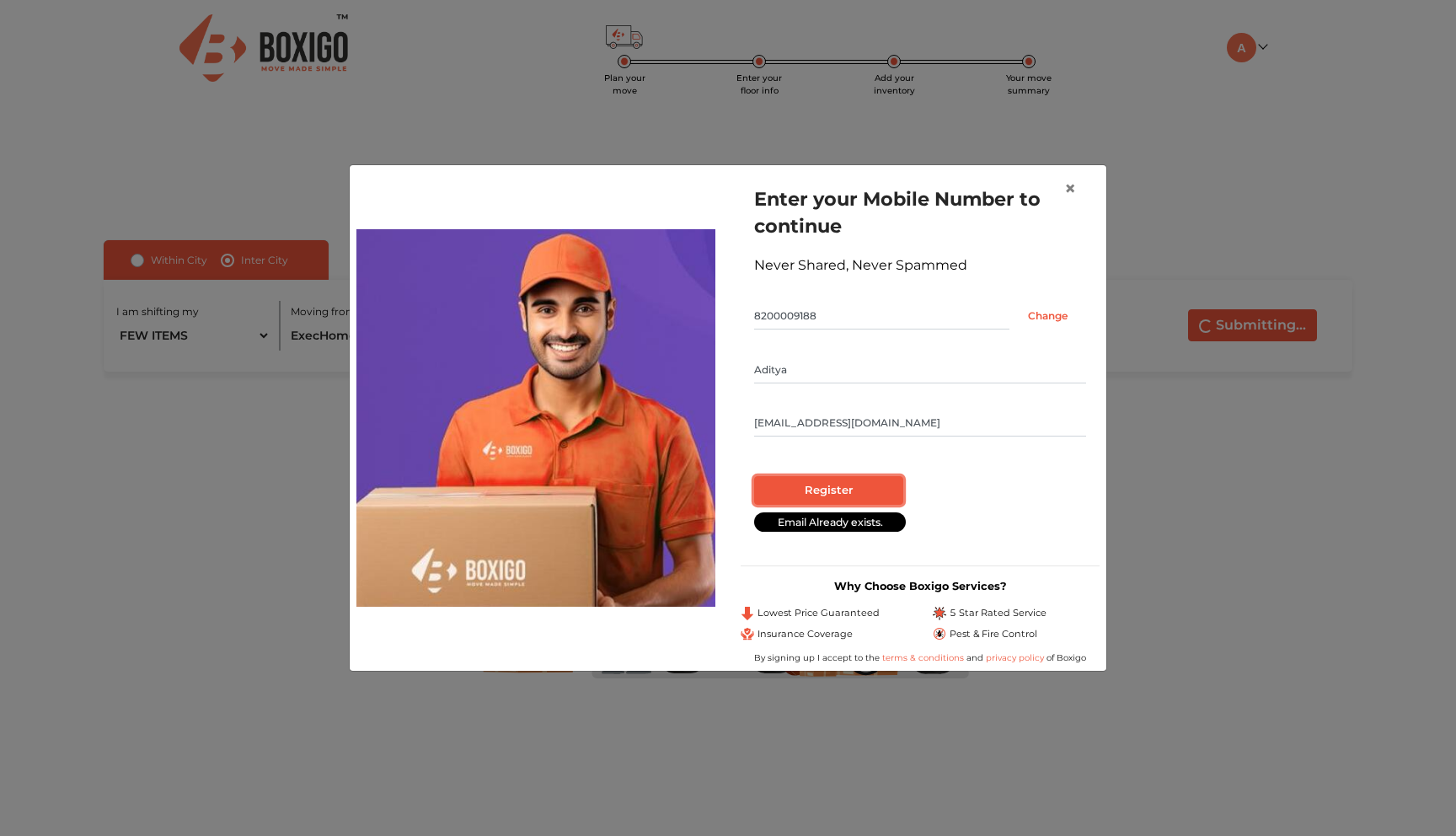
click at [834, 491] on input "Register" at bounding box center [829, 490] width 149 height 29
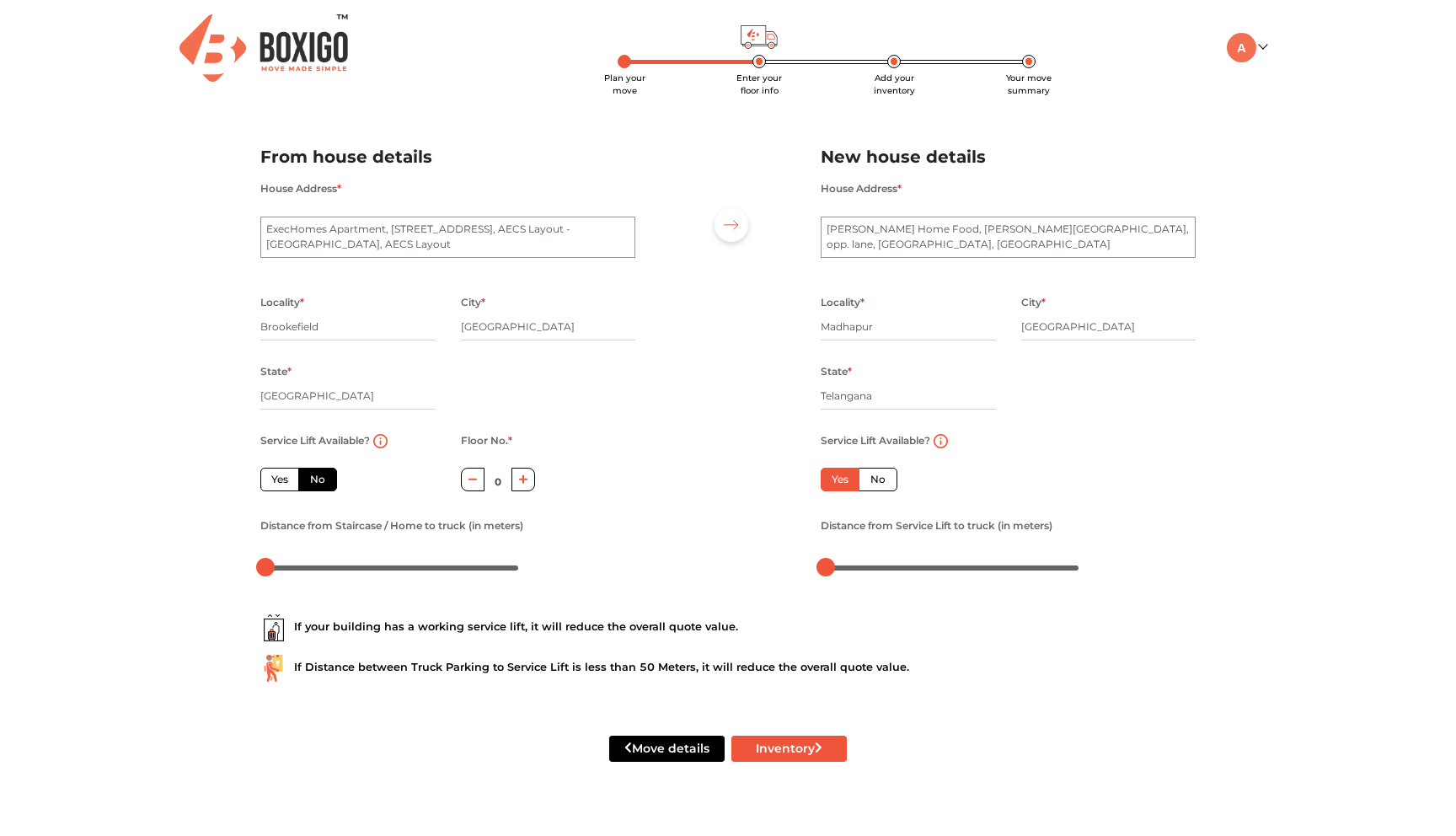
click at [834, 491] on label "Yes" at bounding box center [840, 479] width 39 height 23
click at [834, 484] on input "Yes" at bounding box center [837, 477] width 11 height 11
click at [353, 325] on input "Brookefield" at bounding box center [348, 326] width 175 height 27
click at [626, 439] on div "Service Lift Available? Yes No Floor No. * 0 Distance from Staircase / Home to …" at bounding box center [448, 504] width 400 height 150
click at [272, 477] on label "Yes" at bounding box center [279, 479] width 39 height 23
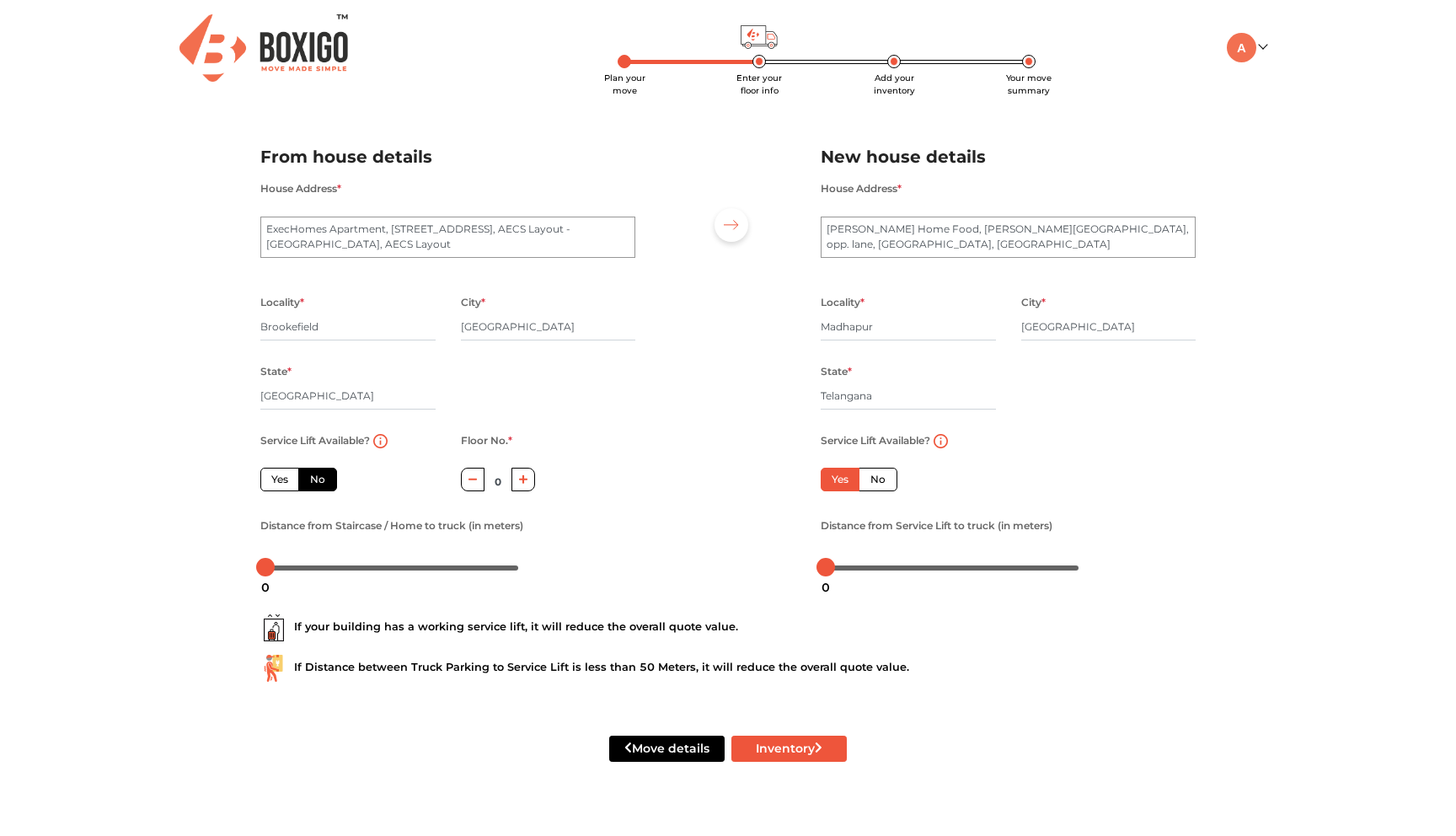
click at [272, 477] on input "Yes" at bounding box center [277, 477] width 11 height 11
radio input "true"
click at [879, 479] on label "No" at bounding box center [878, 479] width 39 height 23
click at [879, 479] on input "No" at bounding box center [876, 477] width 11 height 11
radio input "true"
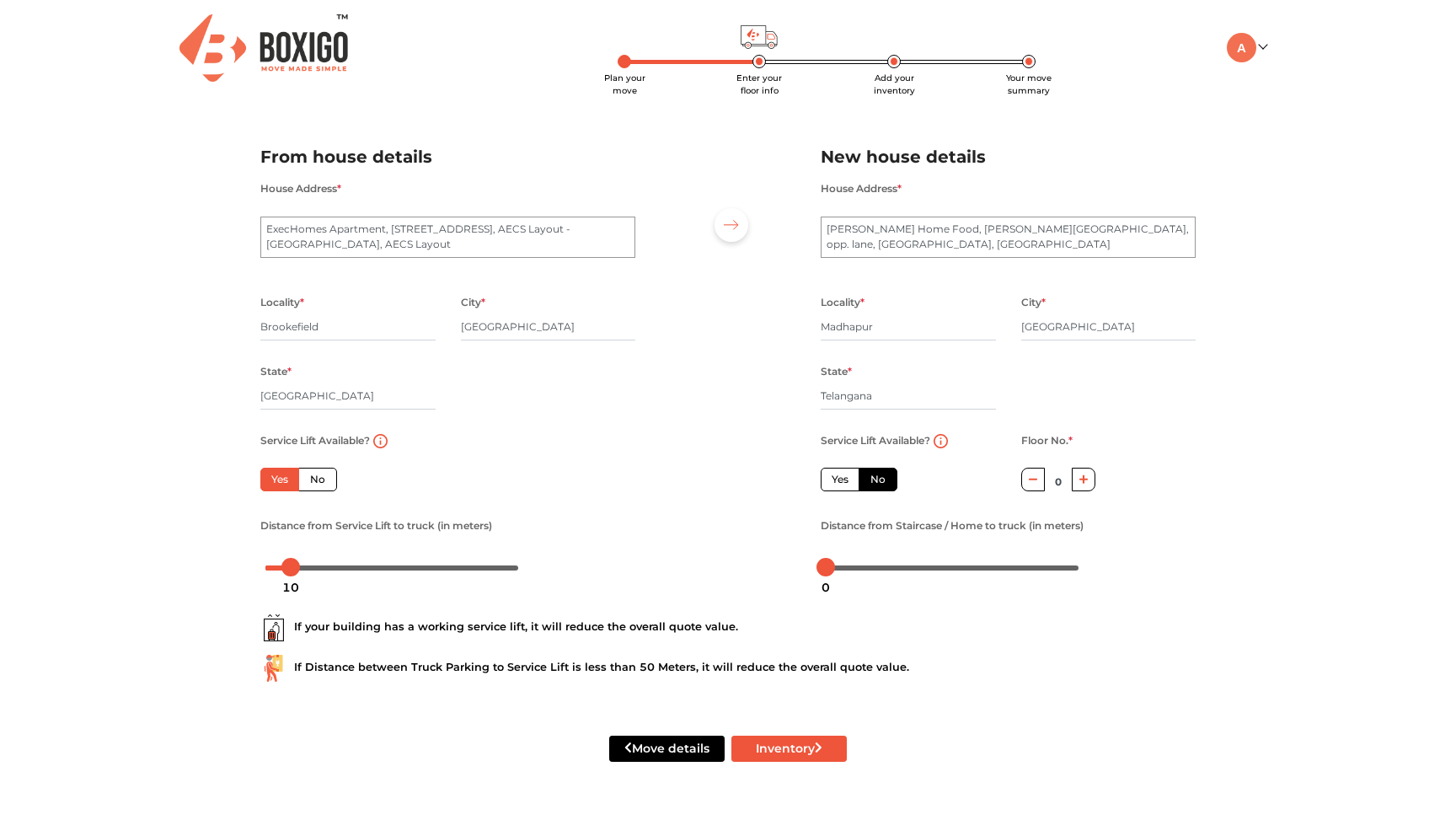
drag, startPoint x: 266, startPoint y: 574, endPoint x: 291, endPoint y: 573, distance: 25.0
click at [291, 573] on div "10" at bounding box center [291, 587] width 30 height 29
click at [776, 747] on button "Inventory" at bounding box center [789, 749] width 115 height 26
click at [908, 242] on textarea "[PERSON_NAME] Home Food, [PERSON_NAME][GEOGRAPHIC_DATA], opp. lane, [GEOGRAPHIC…" at bounding box center [1008, 238] width 375 height 43
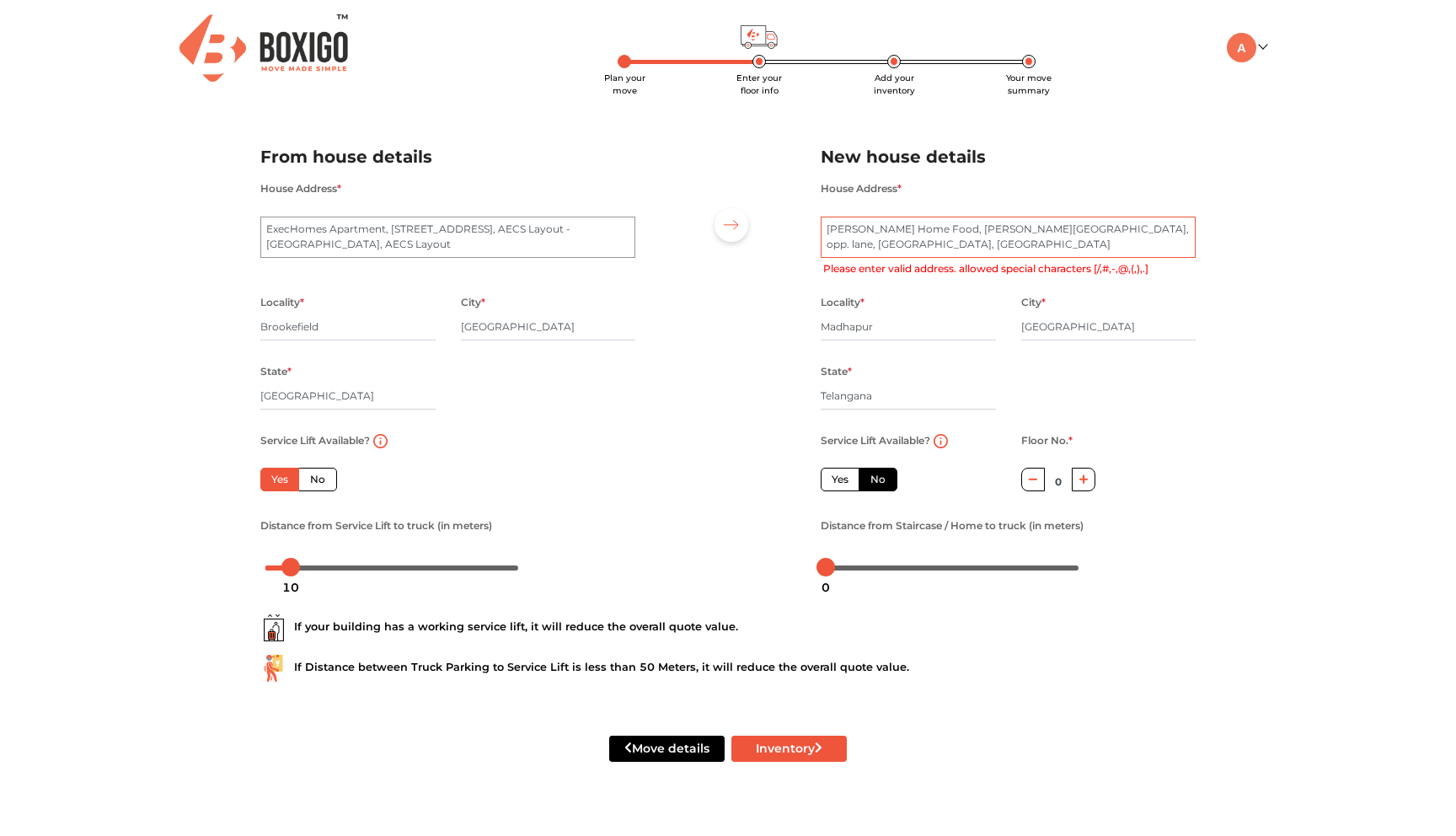
drag, startPoint x: 908, startPoint y: 242, endPoint x: 813, endPoint y: 227, distance: 96.2
click at [813, 227] on div "House Address * [PERSON_NAME] Home Food, [PERSON_NAME][GEOGRAPHIC_DATA], opp. l…" at bounding box center [1007, 234] width 400 height 114
click at [855, 234] on textarea "[PERSON_NAME] Home Food, [PERSON_NAME][GEOGRAPHIC_DATA], opp. lane, [GEOGRAPHIC…" at bounding box center [1008, 238] width 375 height 43
click at [784, 747] on button "Inventory" at bounding box center [789, 749] width 115 height 26
click at [915, 249] on textarea "[PERSON_NAME] Home Food, [PERSON_NAME][GEOGRAPHIC_DATA], opp. lane, [GEOGRAPHIC…" at bounding box center [1008, 238] width 375 height 43
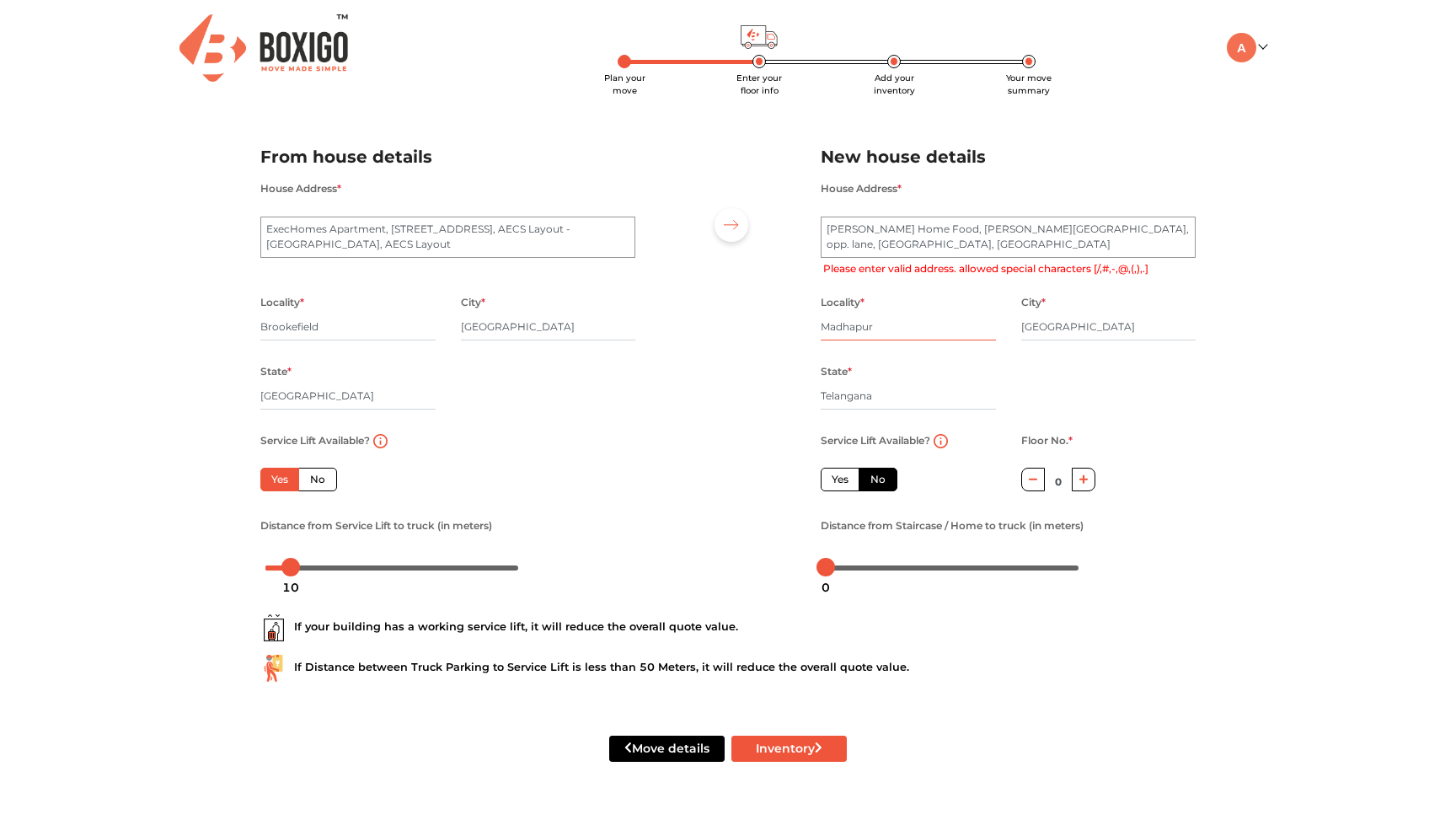
click at [895, 333] on input "Madhapur" at bounding box center [908, 326] width 175 height 27
click at [885, 483] on label "No" at bounding box center [878, 479] width 39 height 23
click at [882, 483] on input "No" at bounding box center [876, 477] width 11 height 11
click at [856, 233] on textarea "[PERSON_NAME] Home Food, [PERSON_NAME][GEOGRAPHIC_DATA], opp. lane, [GEOGRAPHIC…" at bounding box center [1008, 238] width 375 height 43
type textarea "[PERSON_NAME] Home Food, [PERSON_NAME][GEOGRAPHIC_DATA], opp. lane, [GEOGRAPHIC…"
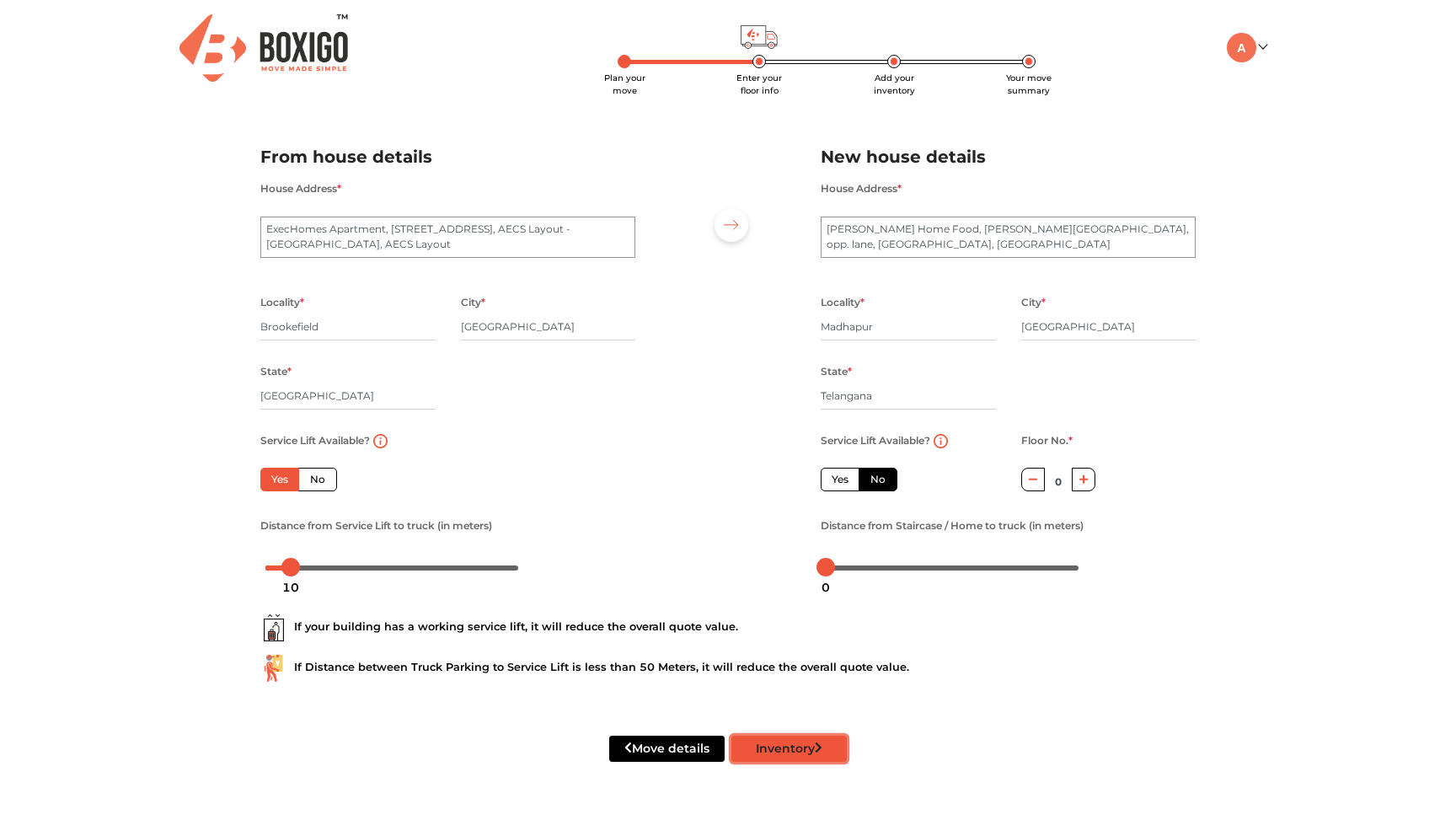
click at [820, 760] on button "Inventory" at bounding box center [789, 749] width 115 height 26
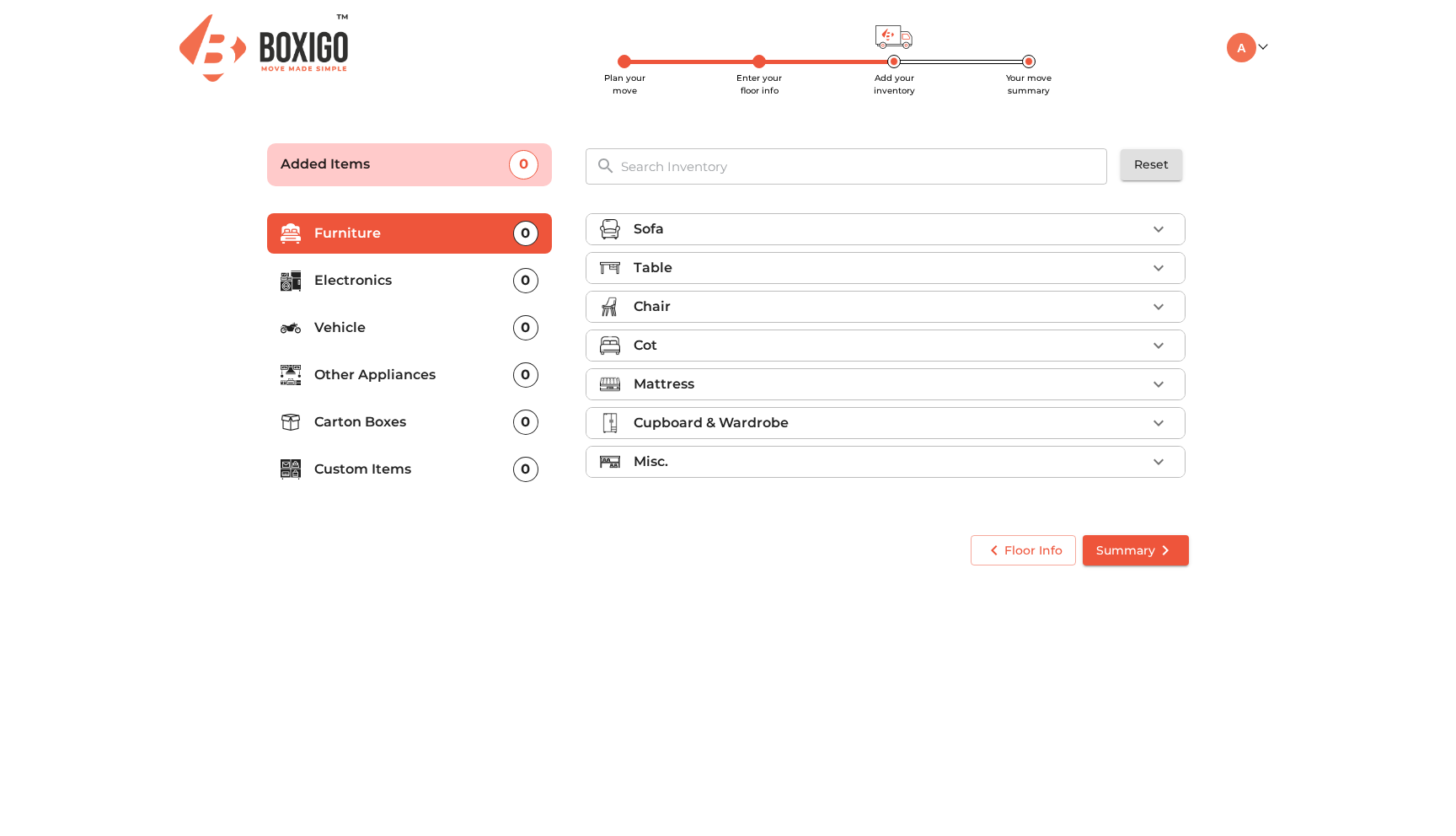
click at [394, 423] on p "Carton Boxes" at bounding box center [413, 422] width 199 height 20
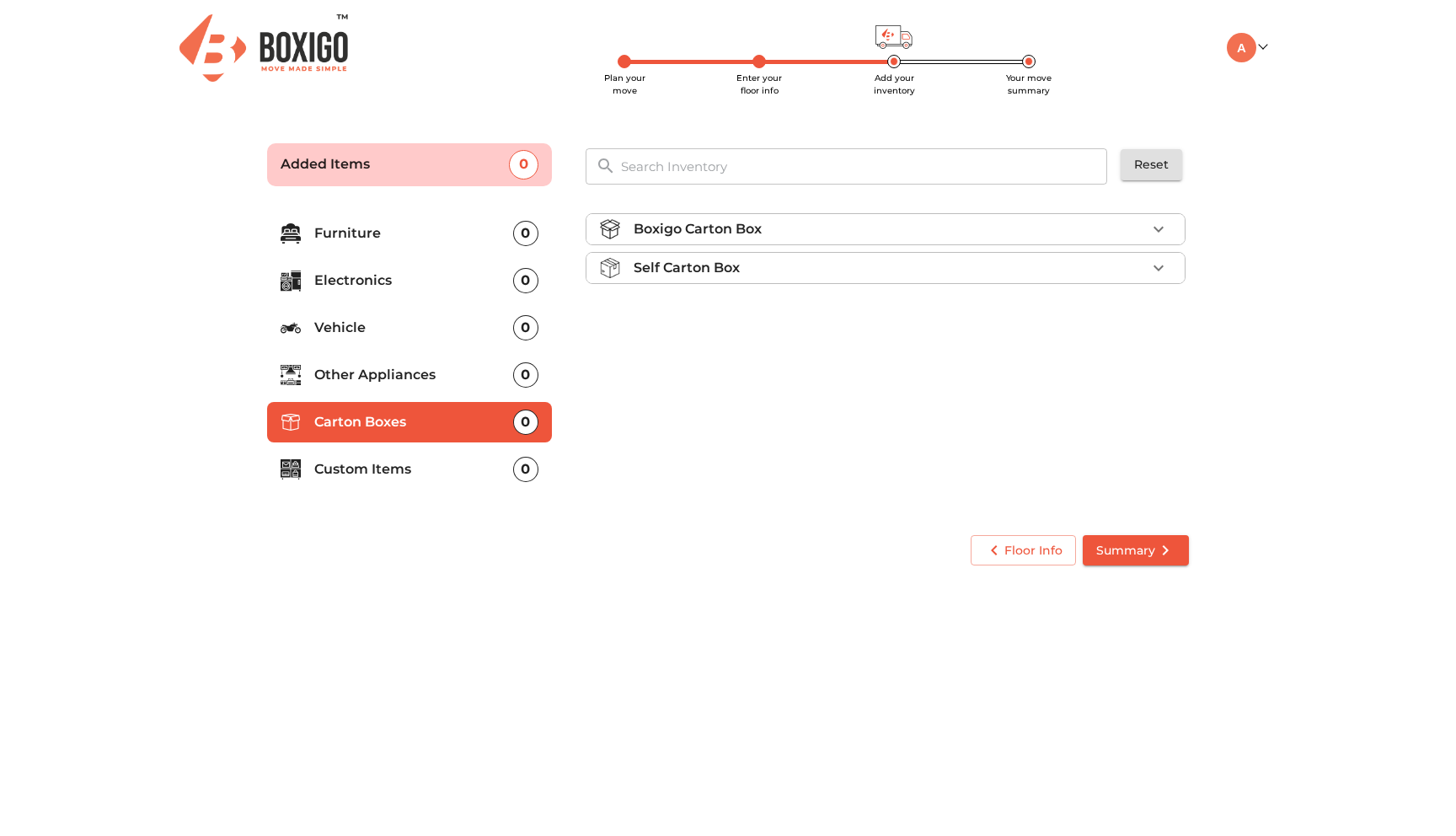
click at [393, 460] on p "Custom Items" at bounding box center [413, 469] width 199 height 20
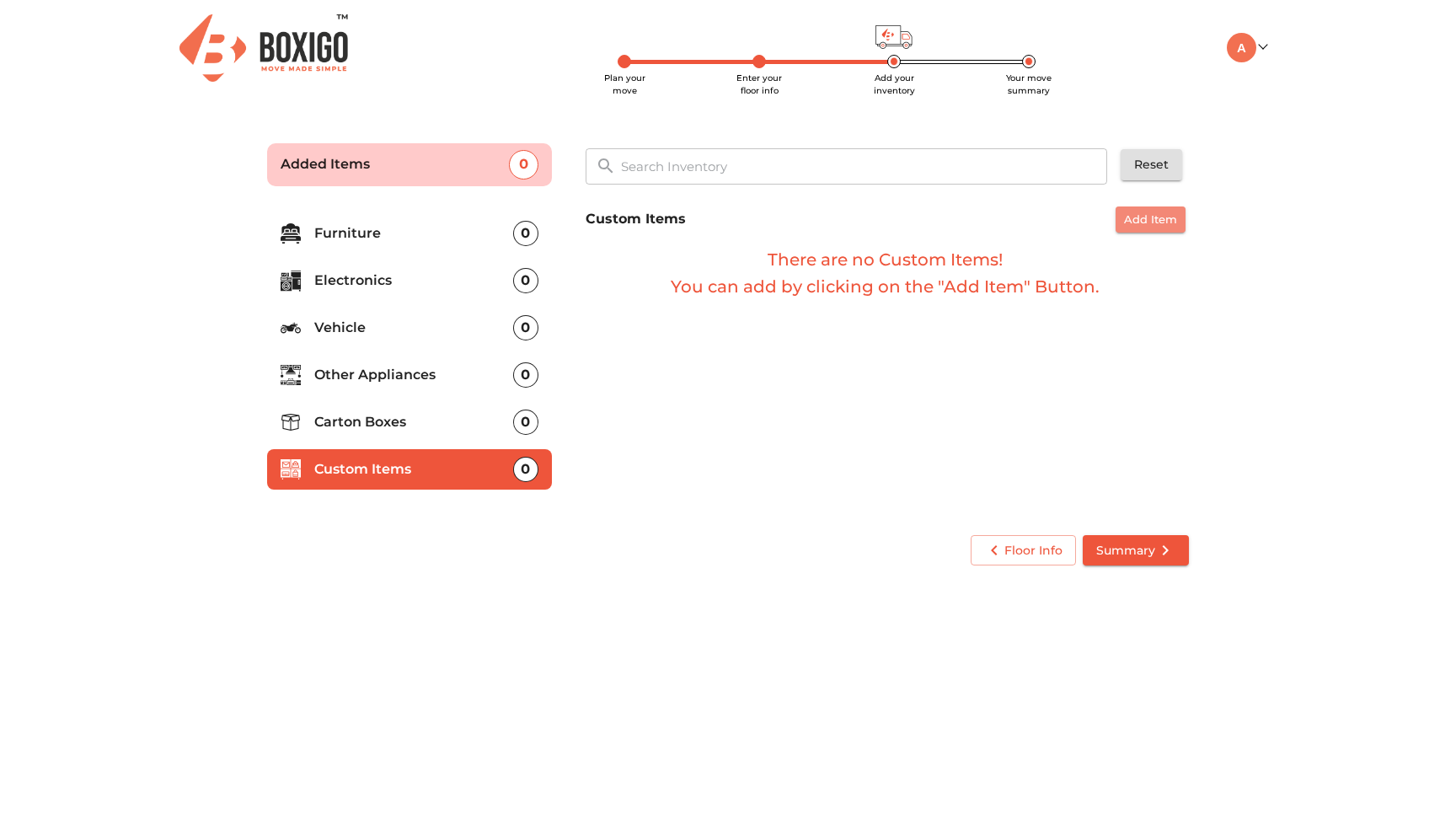
click at [1131, 217] on span "Add Item" at bounding box center [1151, 220] width 53 height 19
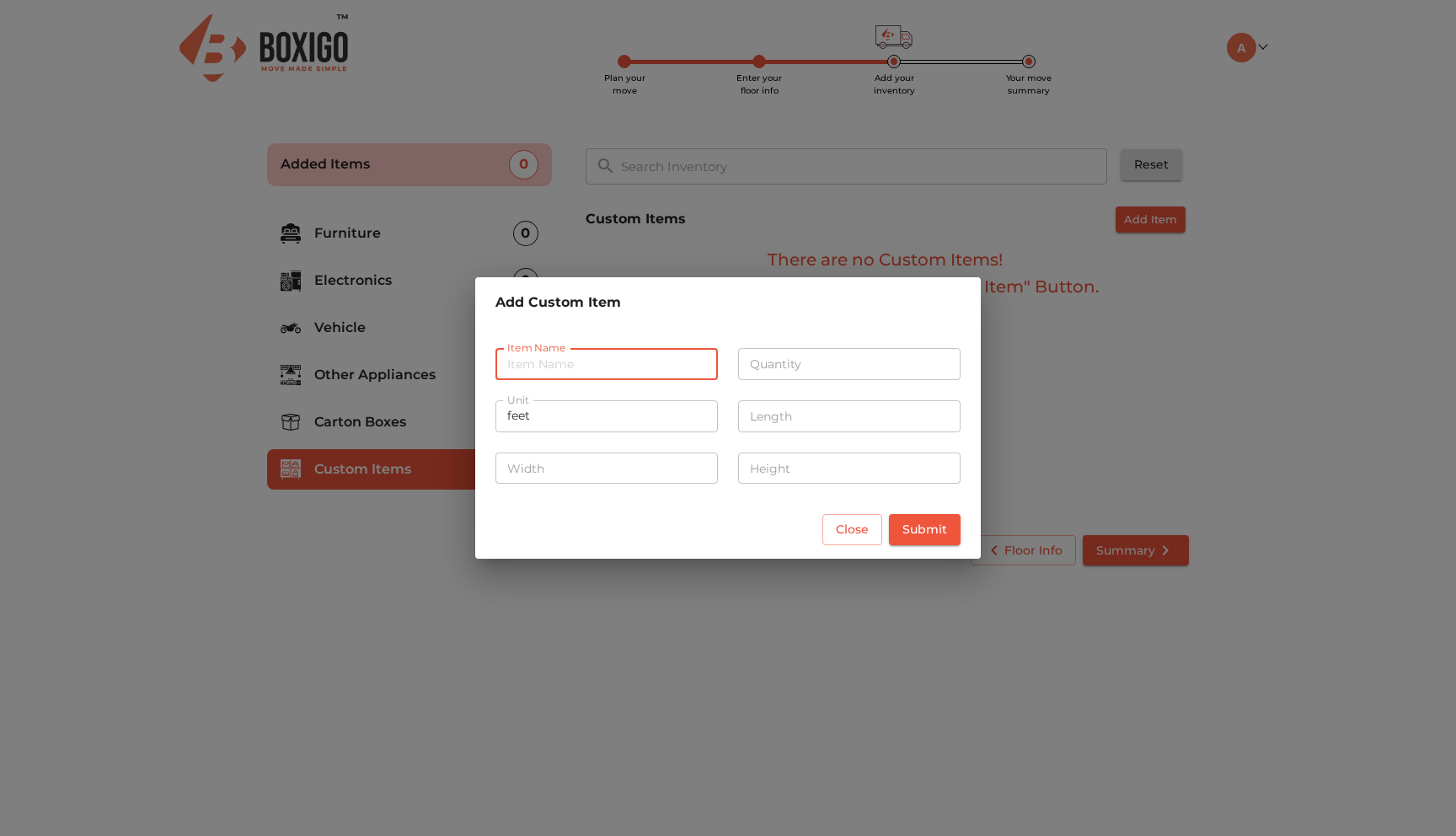
click at [649, 360] on input "text" at bounding box center [607, 364] width 222 height 32
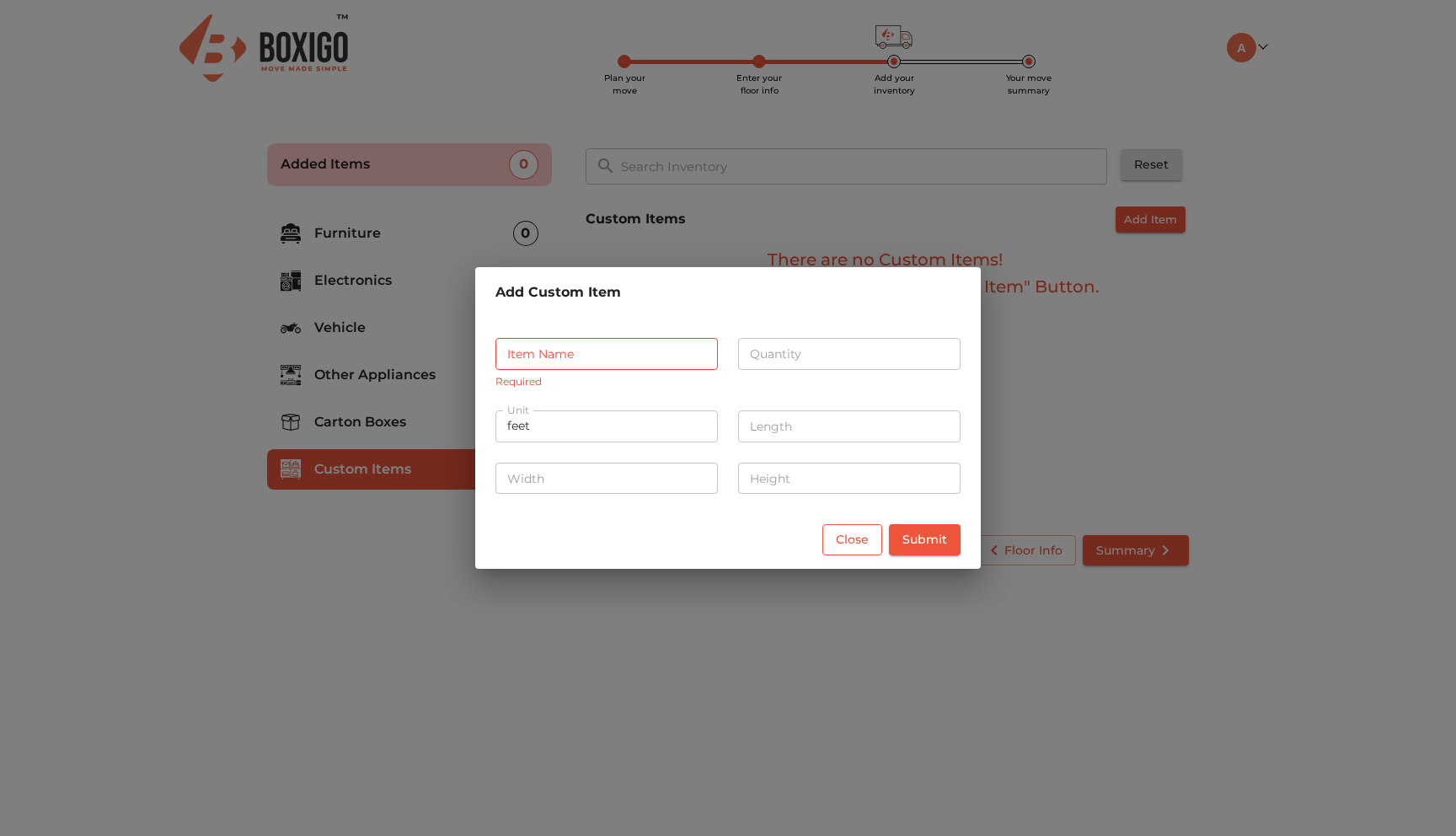
click at [853, 522] on div "Close Submit" at bounding box center [728, 540] width 506 height 58
click at [851, 539] on span "Close" at bounding box center [852, 540] width 33 height 21
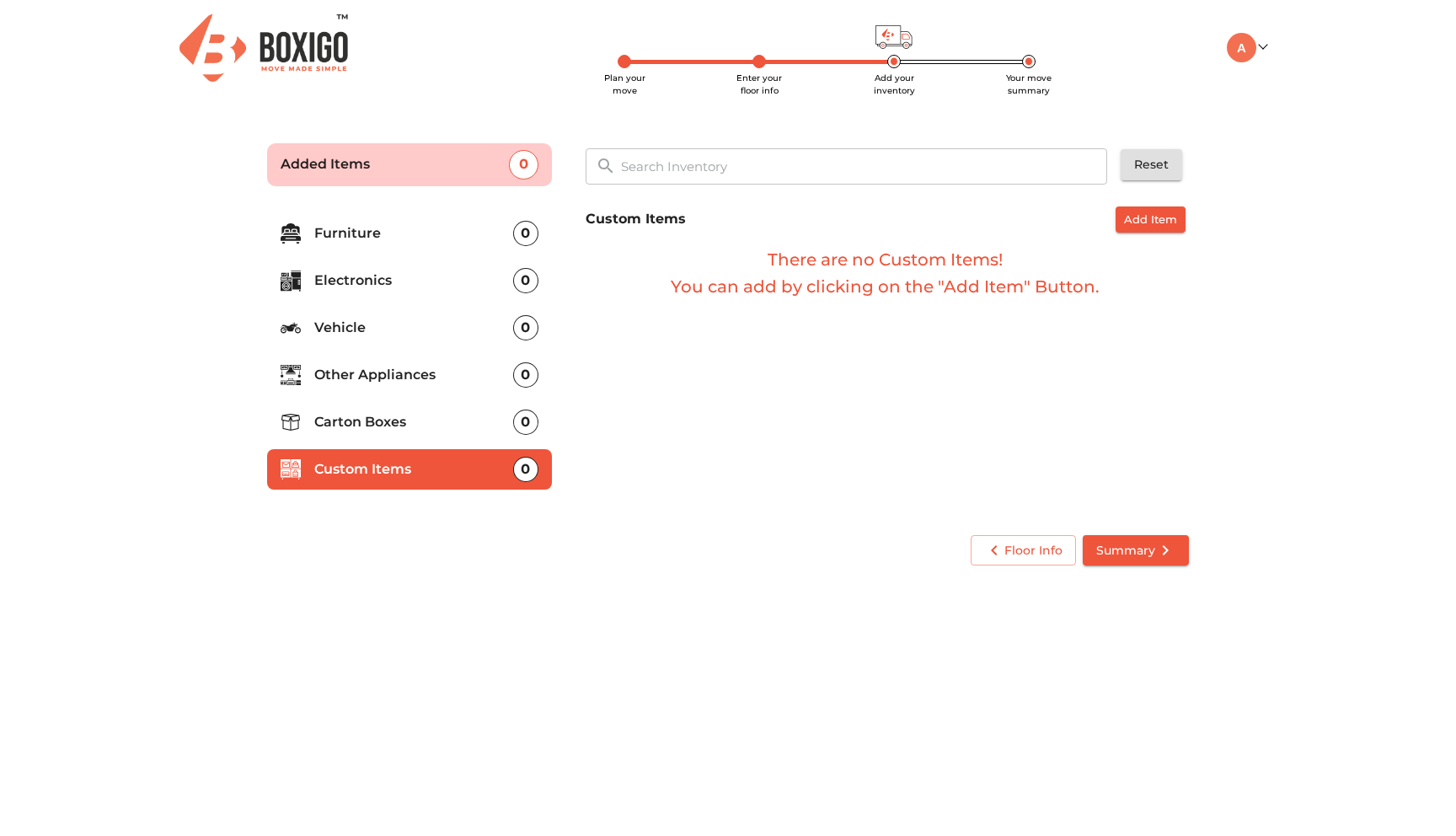
click at [456, 418] on p "Carton Boxes" at bounding box center [413, 422] width 199 height 20
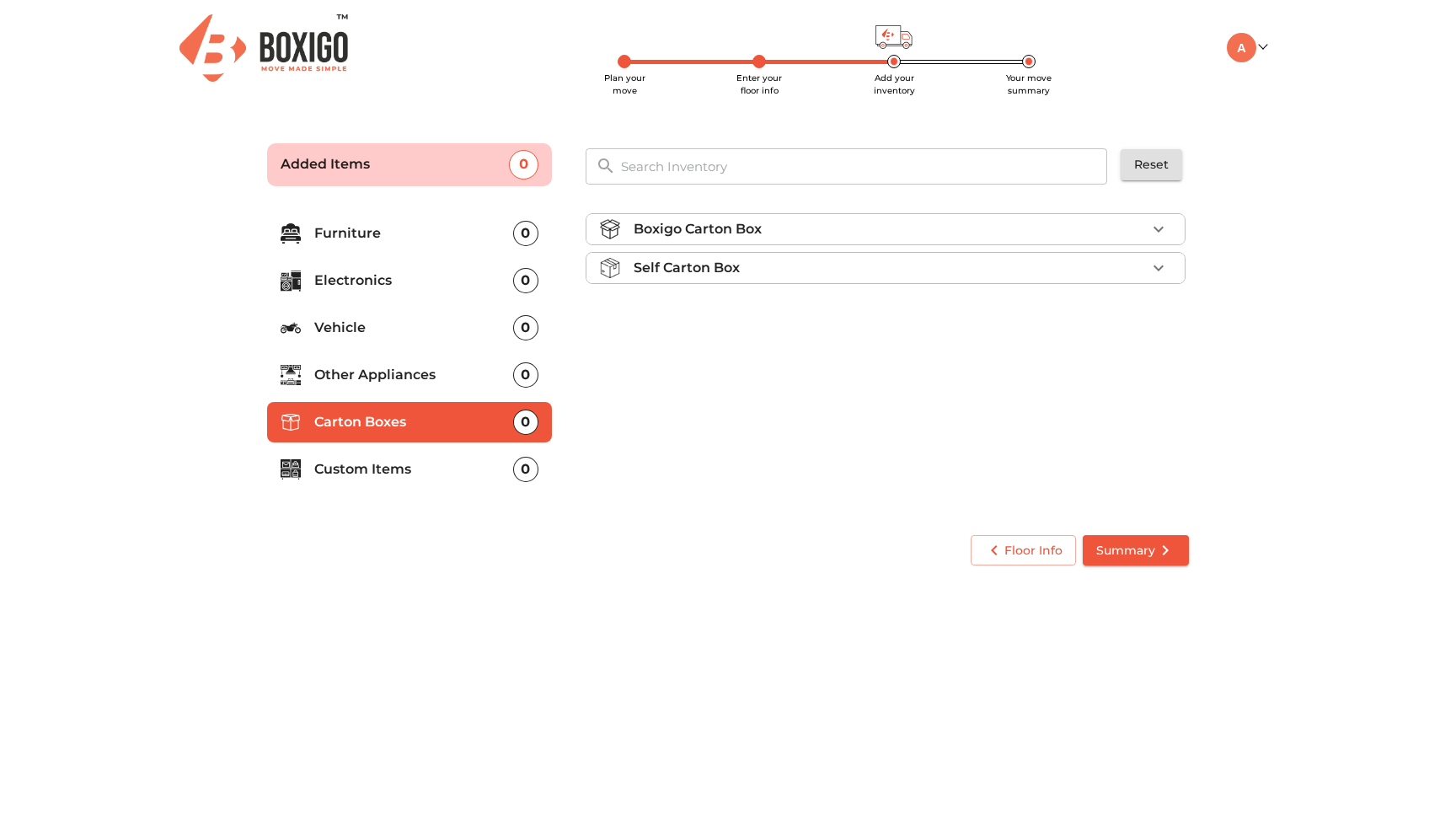
click at [823, 220] on div "Boxigo Carton Box" at bounding box center [889, 229] width 512 height 20
click at [845, 242] on li "Boxigo Carton Box" at bounding box center [886, 229] width 599 height 30
click at [824, 258] on div "Self Carton Box" at bounding box center [889, 267] width 512 height 20
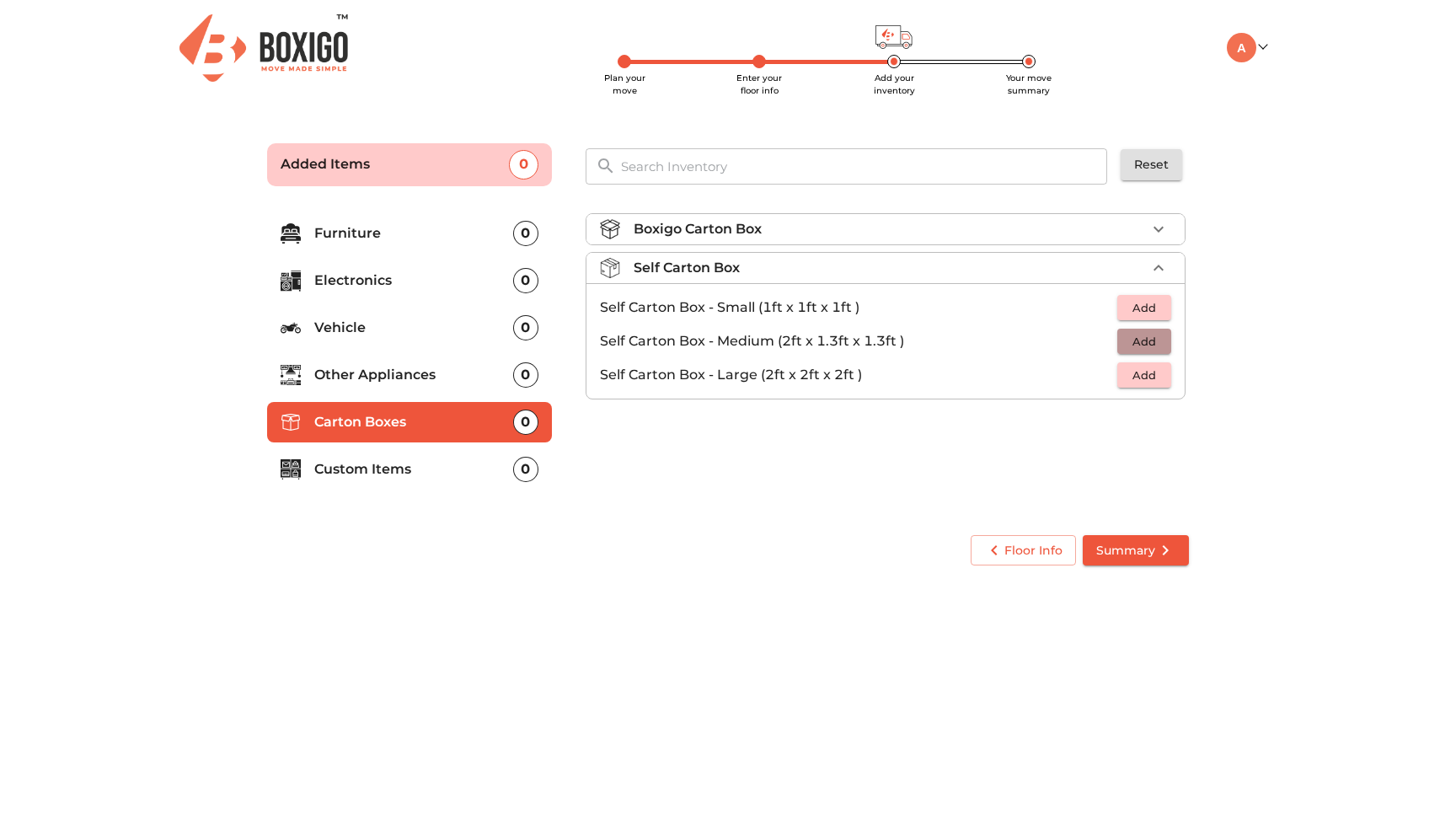
click at [1135, 346] on span "Add" at bounding box center [1144, 342] width 37 height 19
click at [1160, 344] on icon "button" at bounding box center [1158, 341] width 20 height 20
click at [1151, 542] on span "Summary" at bounding box center [1136, 551] width 79 height 21
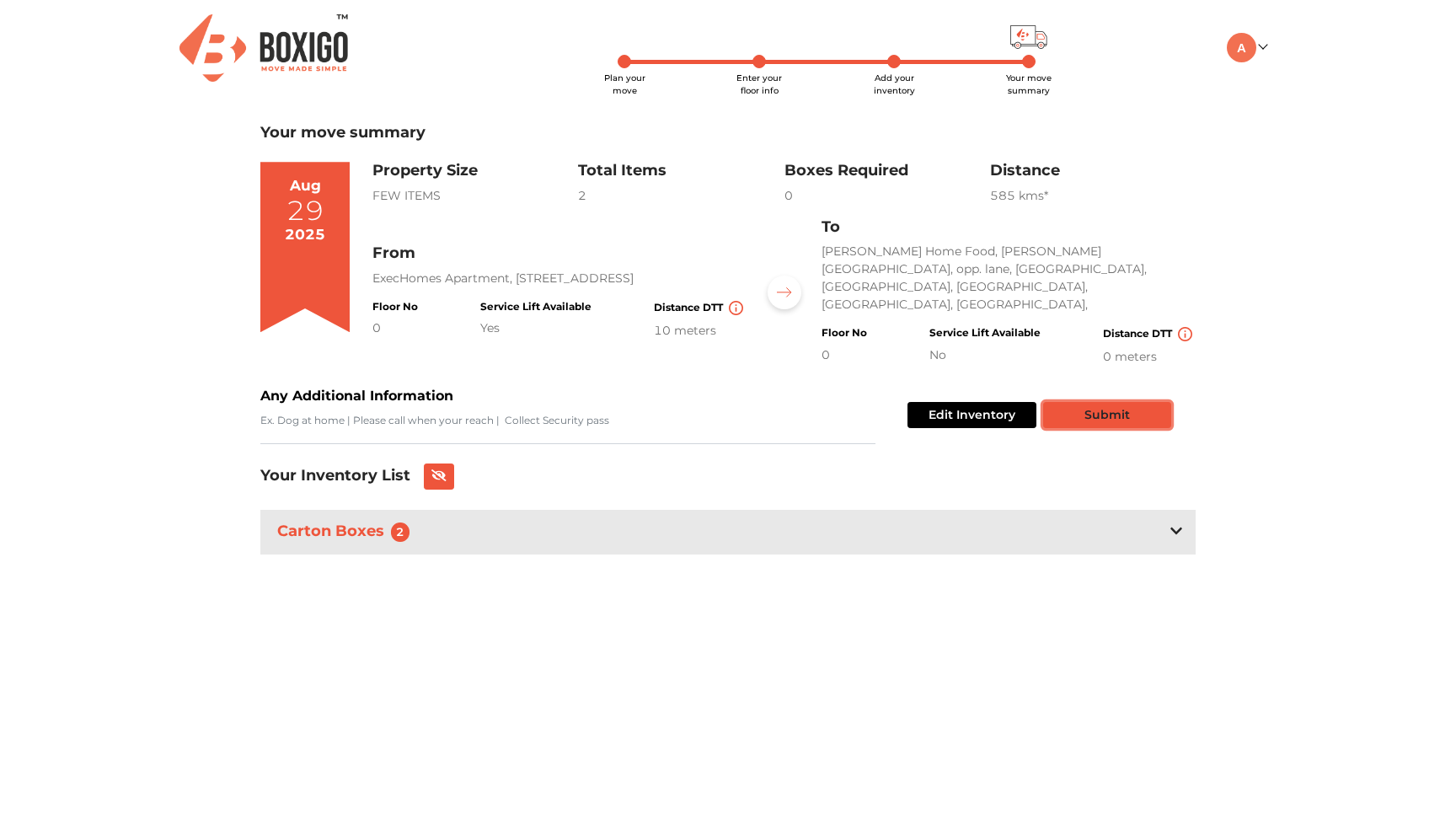
click at [1147, 402] on button "Submit" at bounding box center [1107, 415] width 128 height 26
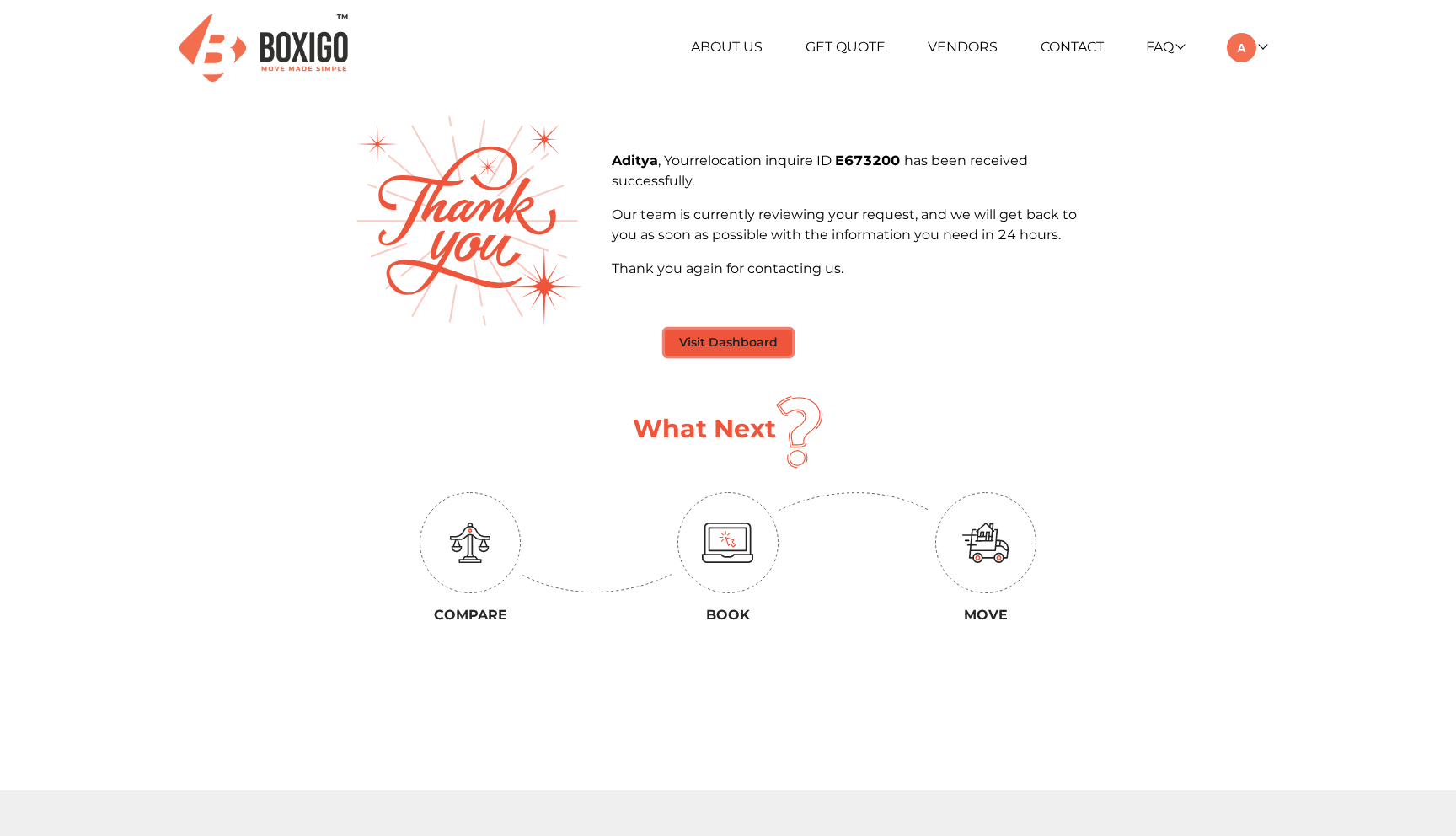
click at [751, 338] on button "Visit Dashboard" at bounding box center [728, 343] width 128 height 26
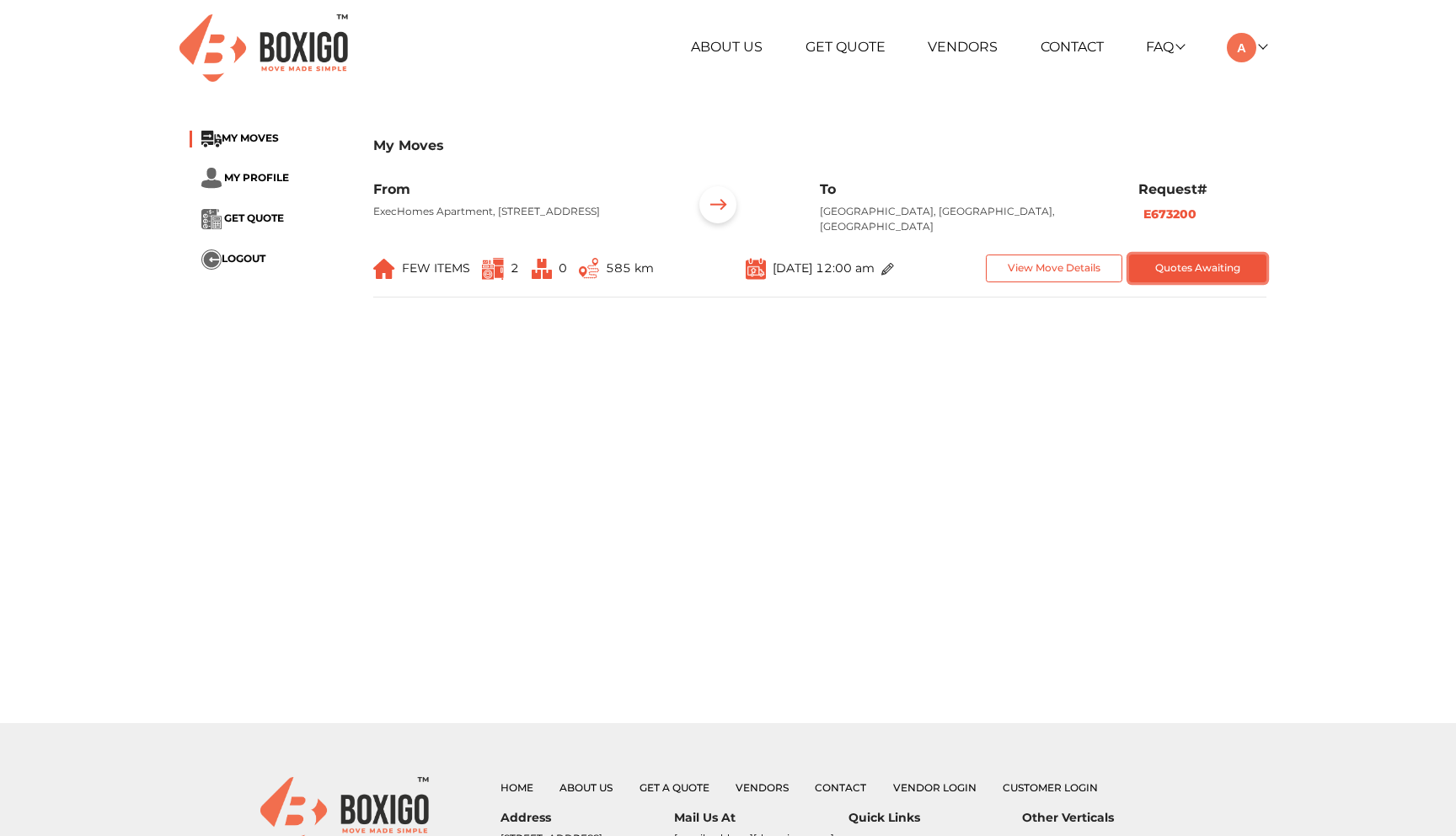
click at [1185, 273] on button "Quotes Awaiting" at bounding box center [1197, 268] width 137 height 28
